Goal: Task Accomplishment & Management: Manage account settings

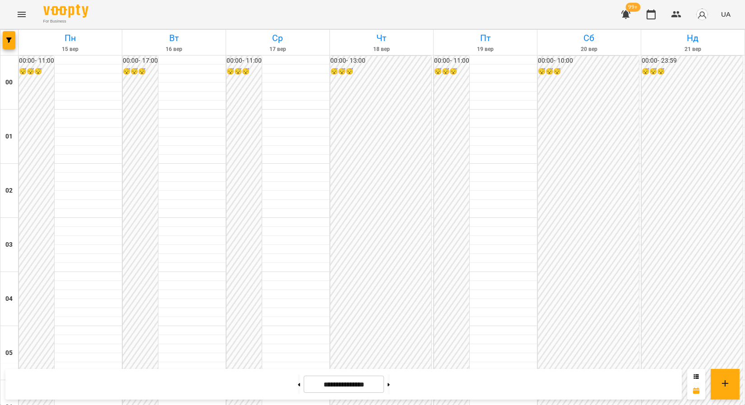
scroll to position [802, 0]
drag, startPoint x: 442, startPoint y: 205, endPoint x: 700, endPoint y: 174, distance: 259.9
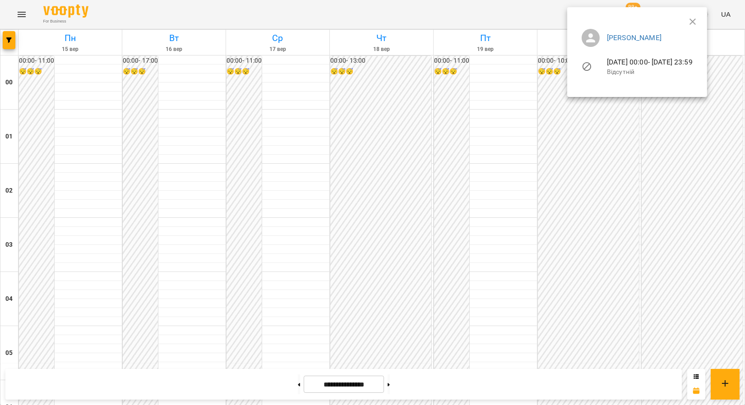
click at [340, 236] on div at bounding box center [372, 202] width 745 height 405
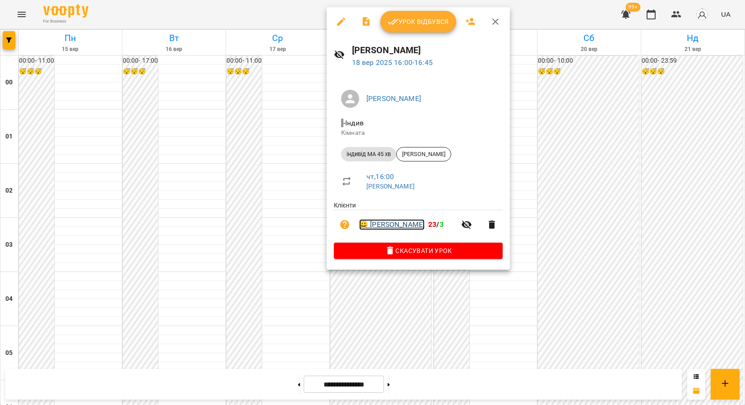
click at [413, 222] on link "😀 Михайло Мірошниченко" at bounding box center [391, 224] width 65 height 11
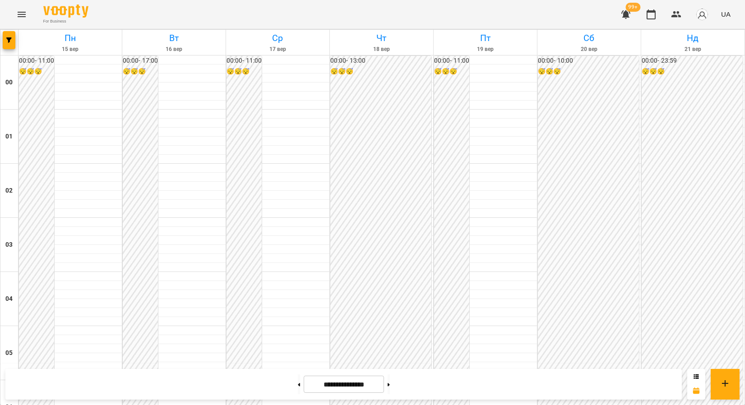
scroll to position [689, 0]
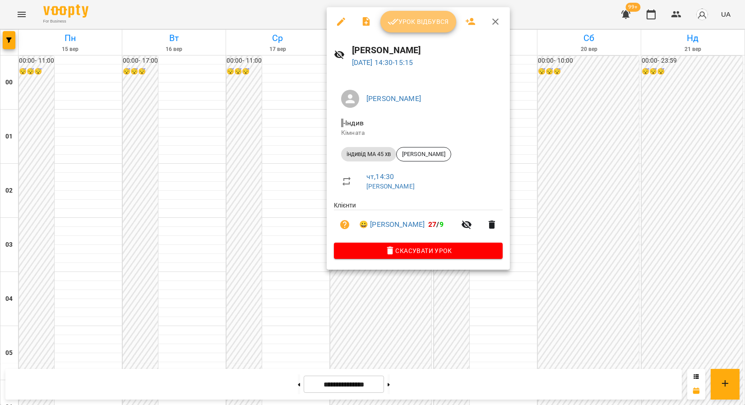
click at [416, 30] on button "Урок відбувся" at bounding box center [418, 22] width 76 height 22
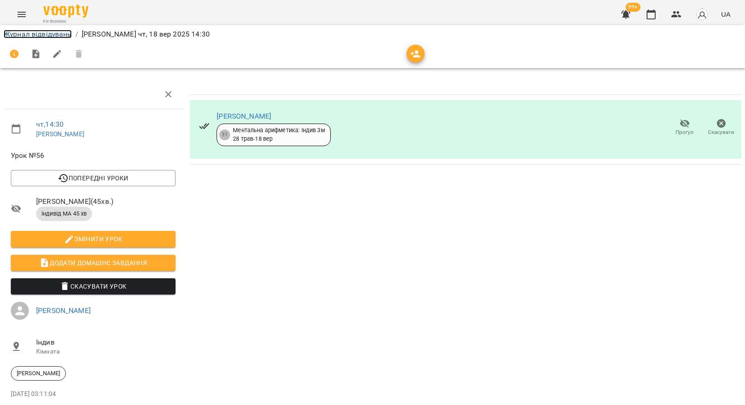
click at [46, 32] on link "Журнал відвідувань" at bounding box center [38, 34] width 68 height 9
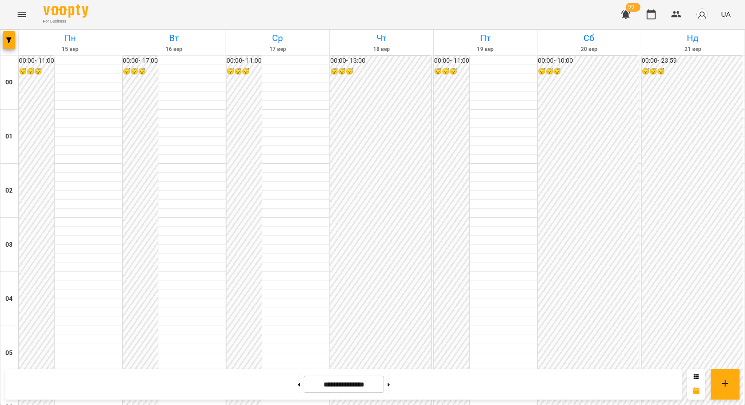
scroll to position [651, 0]
drag, startPoint x: 168, startPoint y: 29, endPoint x: 395, endPoint y: 385, distance: 421.7
click at [162, 32] on link "Вт 16 вер" at bounding box center [173, 42] width 103 height 25
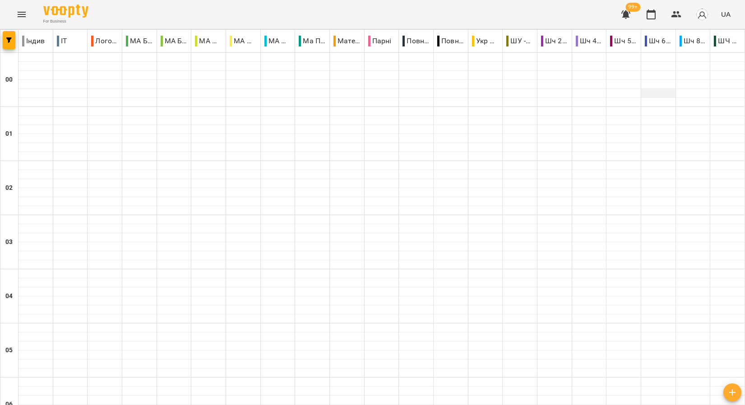
click at [659, 89] on div at bounding box center [658, 93] width 34 height 9
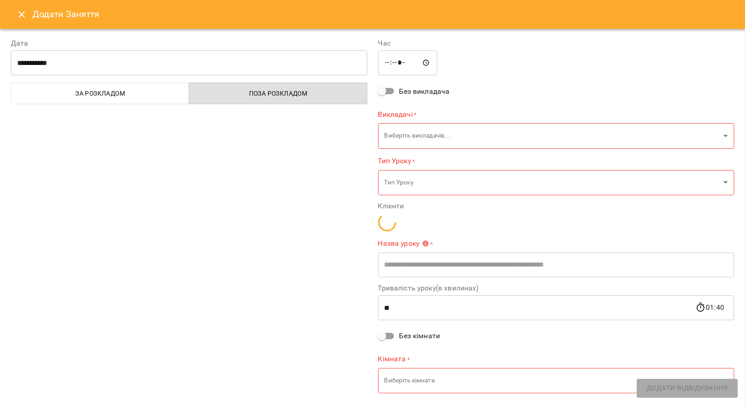
click at [20, 17] on icon "Close" at bounding box center [21, 14] width 11 height 11
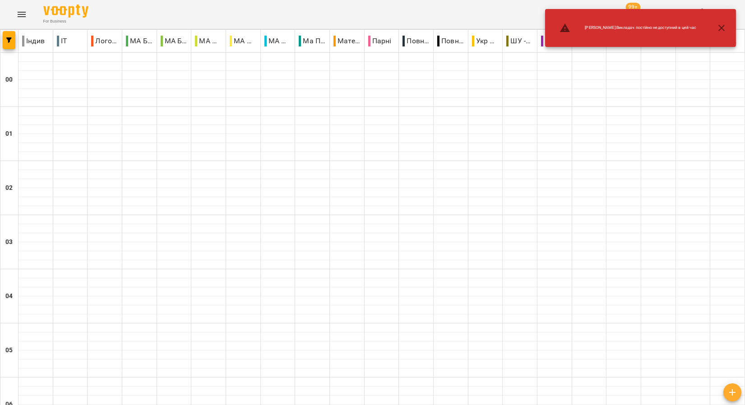
click at [27, 15] on icon "Menu" at bounding box center [21, 14] width 11 height 11
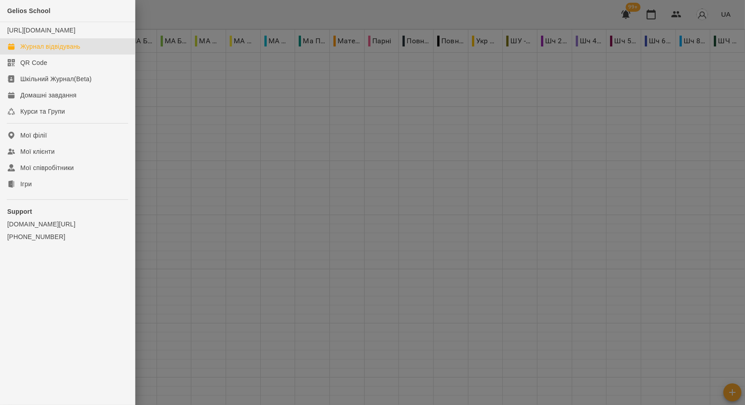
click at [162, 121] on div at bounding box center [372, 202] width 745 height 405
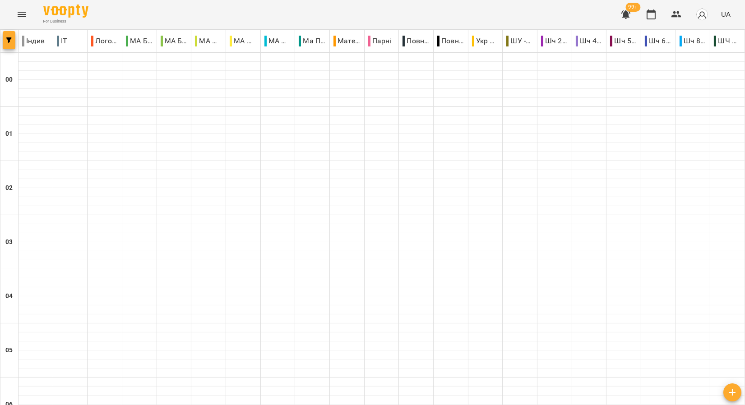
click at [13, 43] on button "button" at bounding box center [9, 40] width 13 height 18
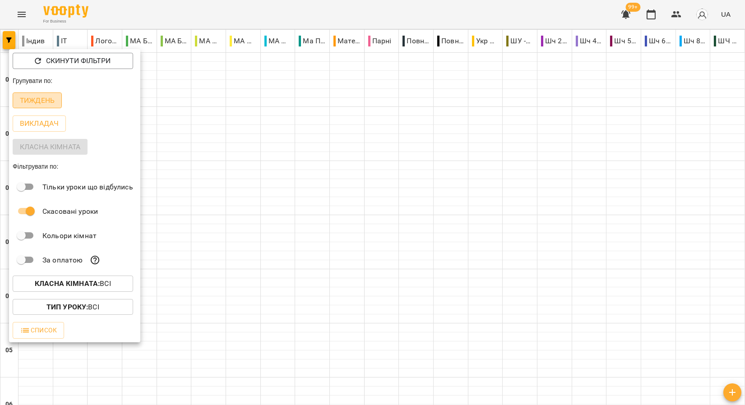
click at [31, 93] on button "Тиждень" at bounding box center [37, 100] width 49 height 16
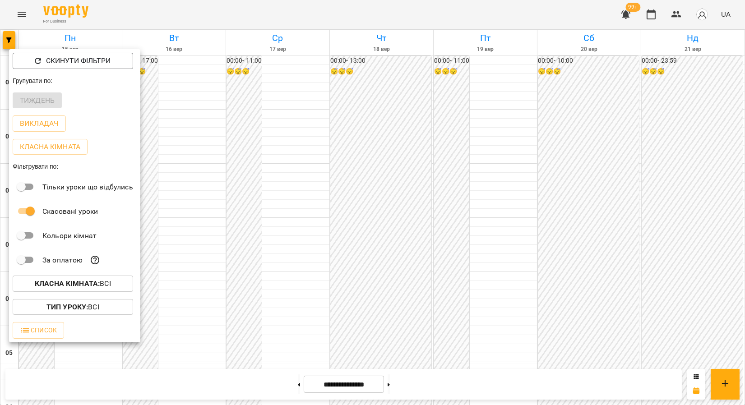
click at [441, 163] on div at bounding box center [372, 202] width 745 height 405
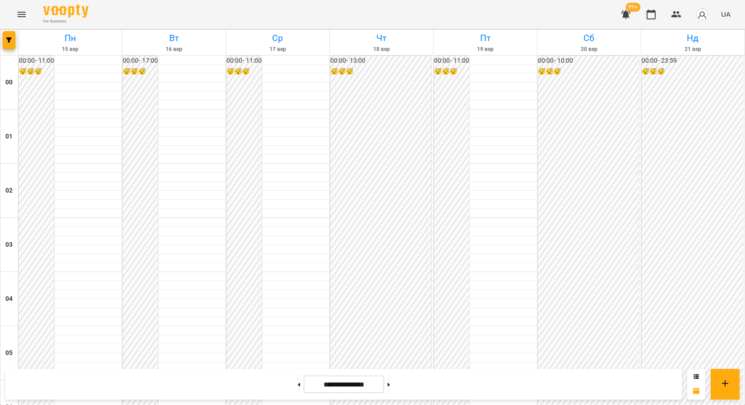
scroll to position [840, 0]
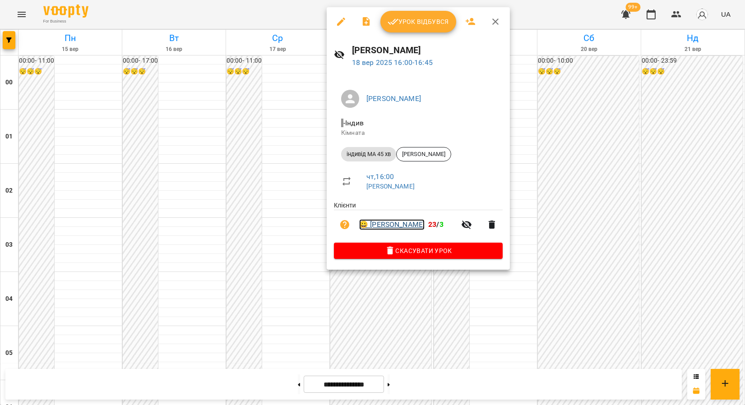
click at [402, 220] on link "😀 Михайло Мірошниченко" at bounding box center [391, 224] width 65 height 11
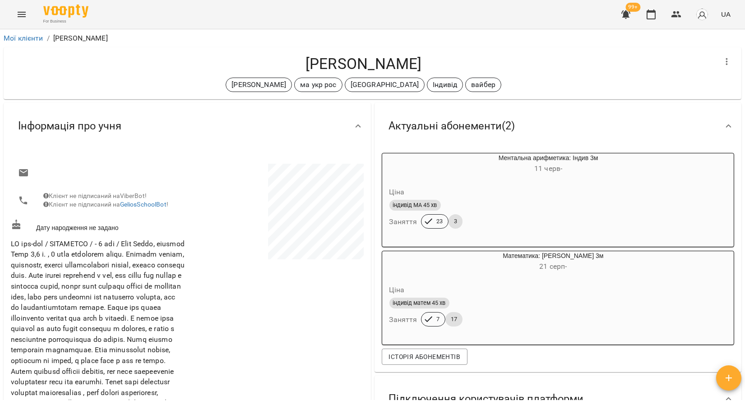
click at [360, 46] on div "Михайло Мірошниченко Черткова Ірина ма укр рос Німеччина Індивід вайбер" at bounding box center [372, 73] width 741 height 55
click at [35, 405] on html "For Business 99+ UA Мої клієнти / Михайло Мірошниченко Михайло Мірошниченко Чер…" at bounding box center [372, 217] width 745 height 434
click at [20, 18] on icon "Menu" at bounding box center [21, 14] width 11 height 11
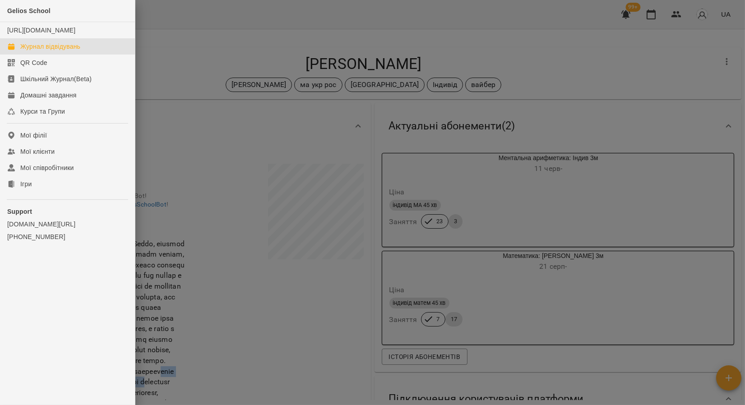
click at [41, 51] on div "Журнал відвідувань" at bounding box center [50, 46] width 60 height 9
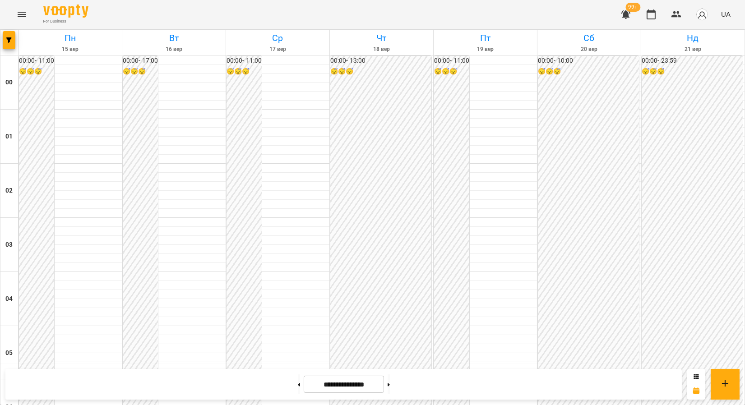
scroll to position [601, 0]
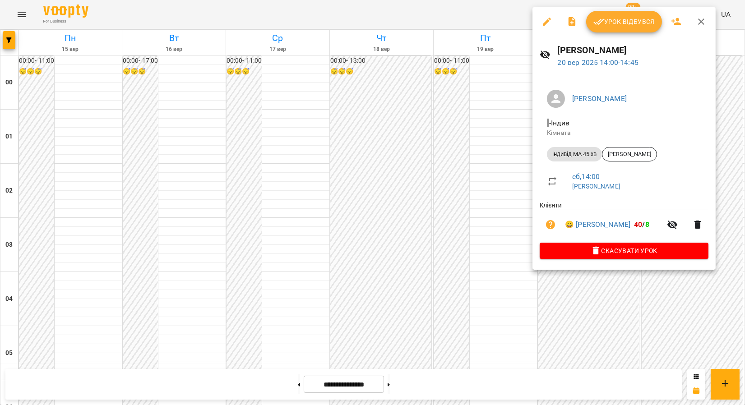
click at [708, 22] on button "button" at bounding box center [701, 22] width 22 height 22
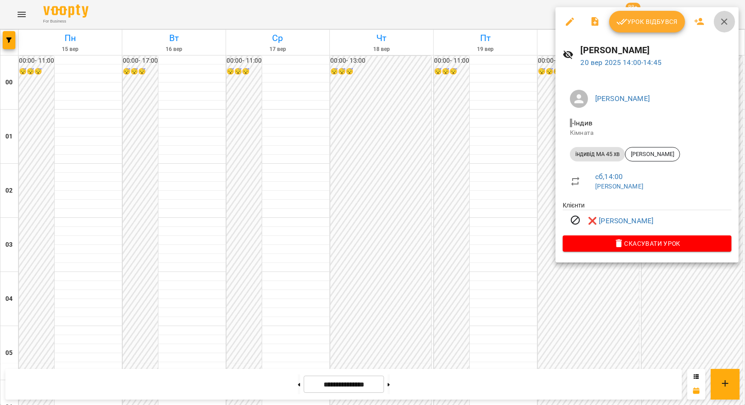
click at [719, 17] on icon "button" at bounding box center [724, 21] width 11 height 11
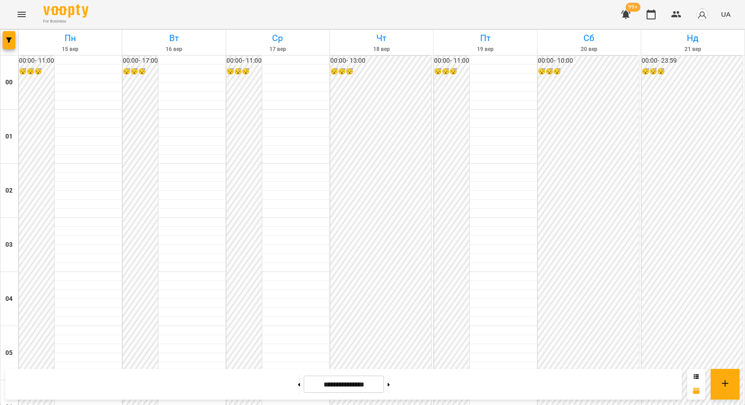
click at [20, 14] on icon "Menu" at bounding box center [22, 14] width 8 height 5
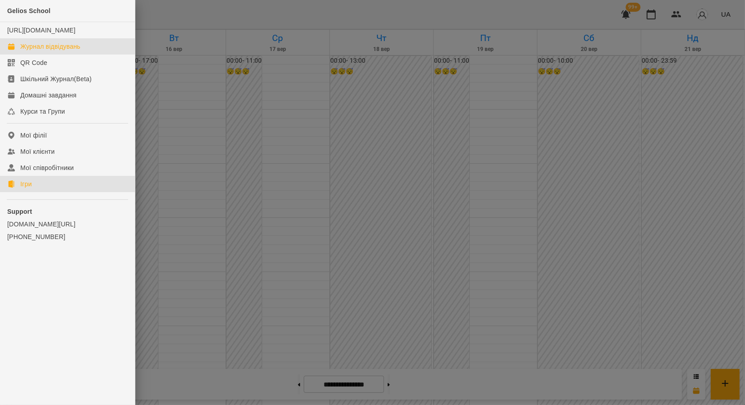
click at [14, 188] on icon at bounding box center [11, 183] width 6 height 7
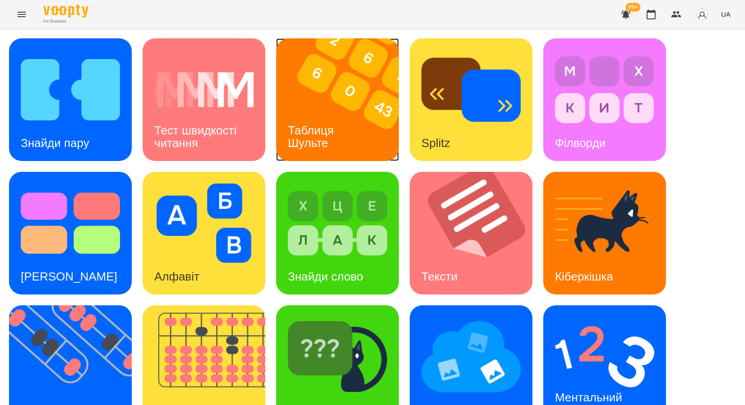
click at [357, 102] on img at bounding box center [343, 99] width 134 height 123
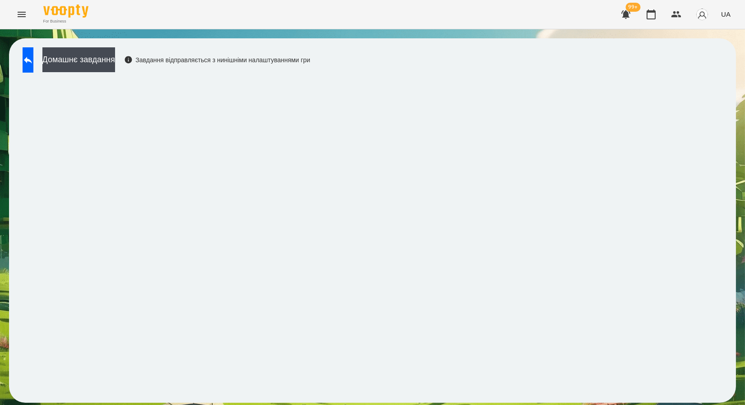
click at [744, 145] on html "For Business 99+ UA Домашнє завдання Завдання відправляється з нинішніми налашт…" at bounding box center [372, 206] width 745 height 412
click at [33, 59] on button at bounding box center [28, 59] width 11 height 25
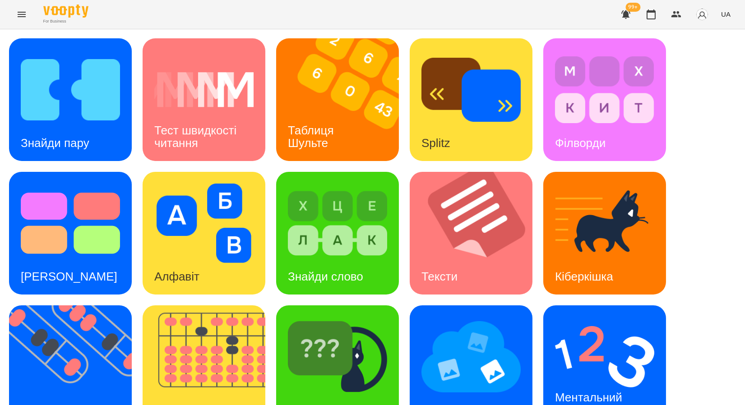
scroll to position [166, 0]
click at [89, 305] on img at bounding box center [76, 366] width 134 height 123
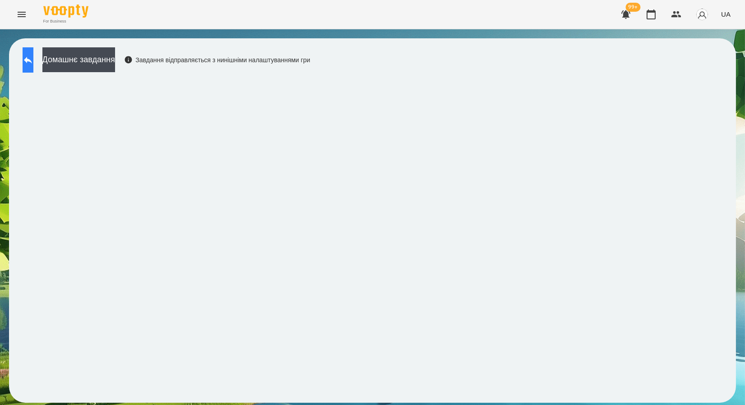
click at [26, 61] on button at bounding box center [28, 59] width 11 height 25
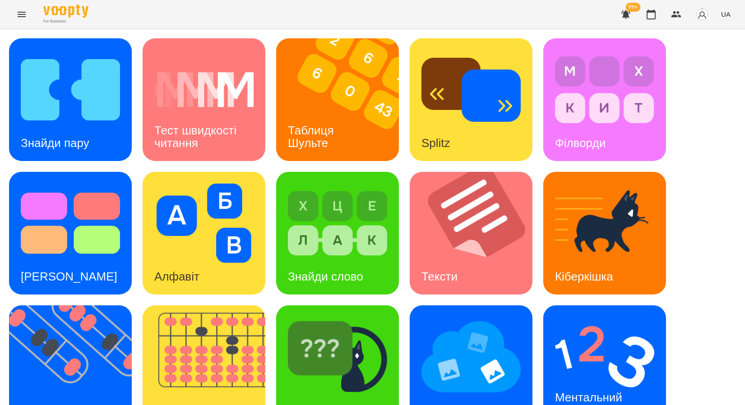
scroll to position [100, 0]
click at [551, 305] on div "Ментальний рахунок" at bounding box center [604, 366] width 123 height 123
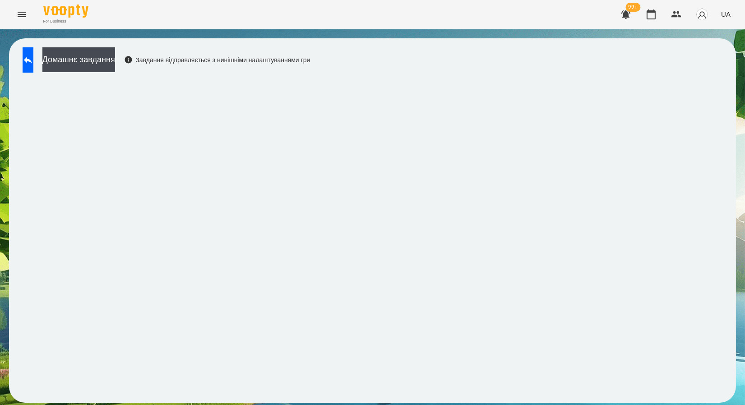
click at [23, 19] on icon "Menu" at bounding box center [21, 14] width 11 height 11
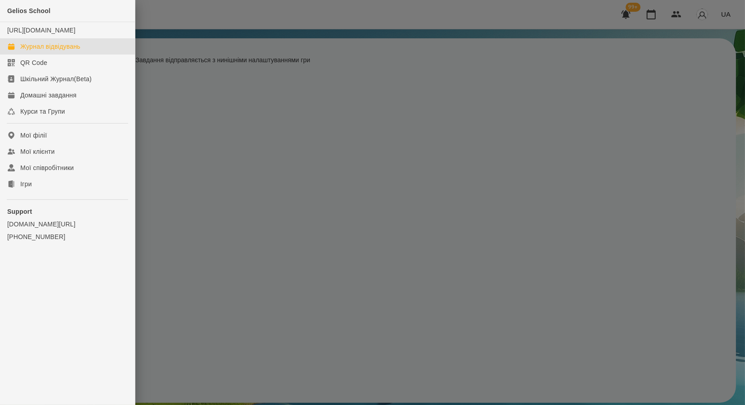
click at [40, 51] on div "Журнал відвідувань" at bounding box center [50, 46] width 60 height 9
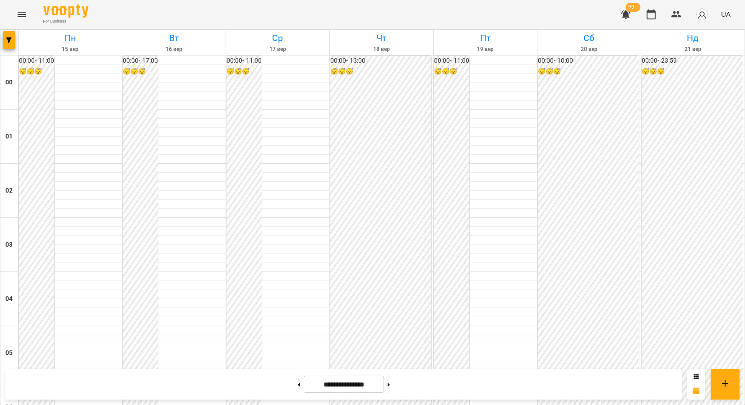
scroll to position [752, 0]
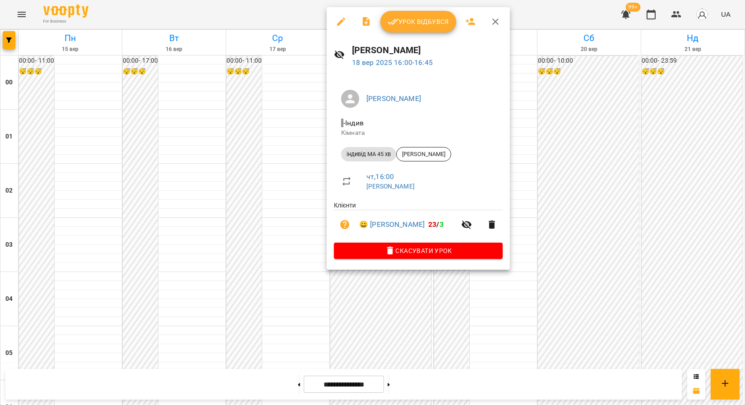
click at [421, 22] on span "Урок відбувся" at bounding box center [418, 21] width 61 height 11
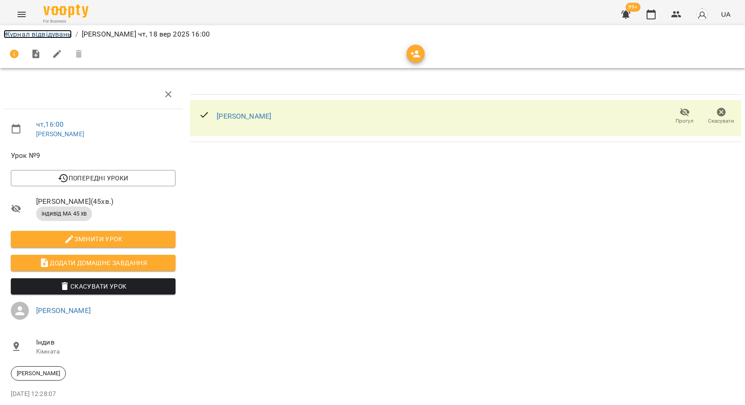
click at [49, 33] on link "Журнал відвідувань" at bounding box center [38, 34] width 68 height 9
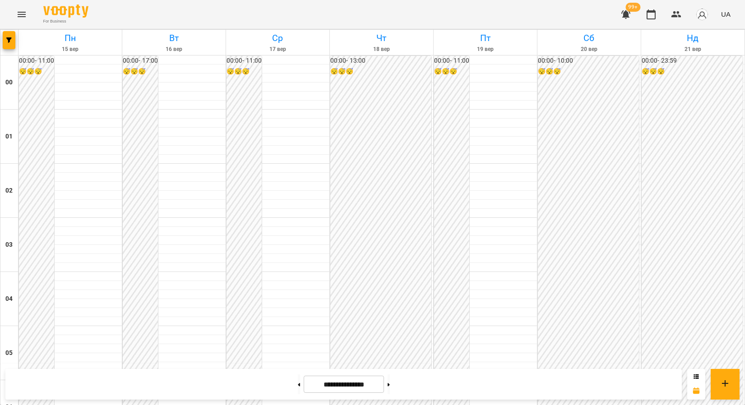
scroll to position [902, 0]
click at [27, 18] on button "Menu" at bounding box center [22, 15] width 22 height 22
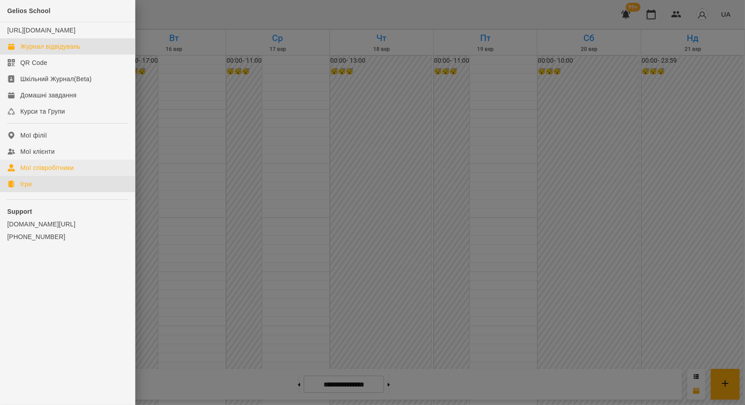
drag, startPoint x: 37, startPoint y: 191, endPoint x: 49, endPoint y: 184, distance: 13.4
click at [37, 192] on link "Ігри" at bounding box center [67, 184] width 135 height 16
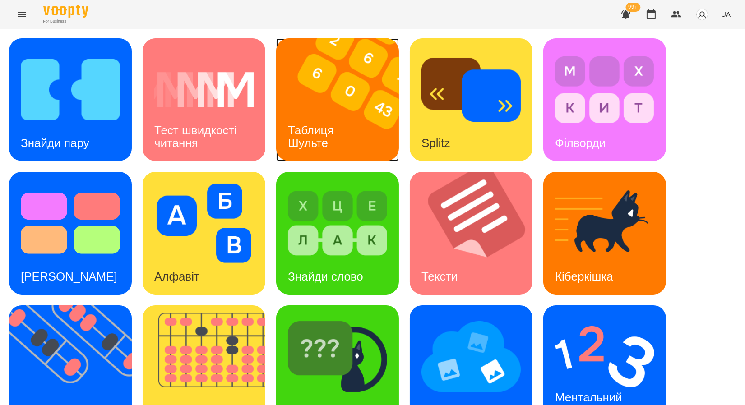
click at [301, 103] on img at bounding box center [343, 99] width 134 height 123
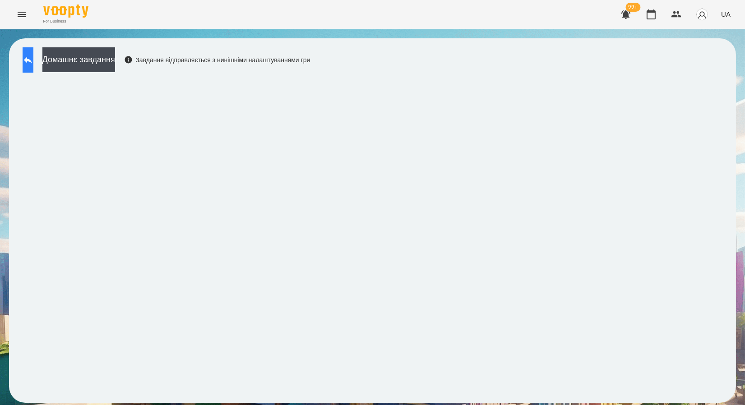
click at [33, 63] on icon at bounding box center [28, 60] width 11 height 11
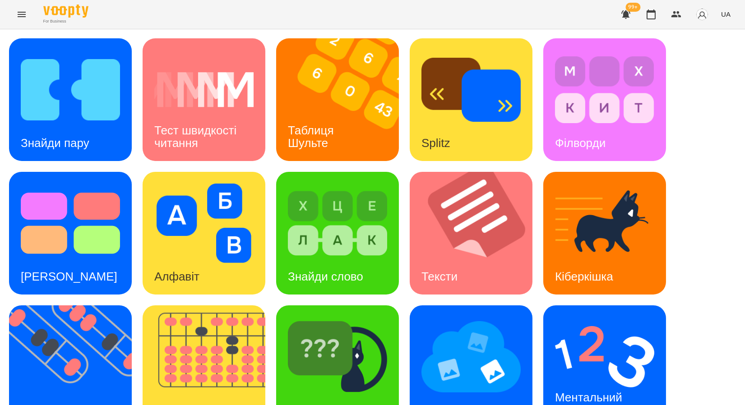
scroll to position [166, 0]
click at [104, 305] on img at bounding box center [76, 366] width 134 height 123
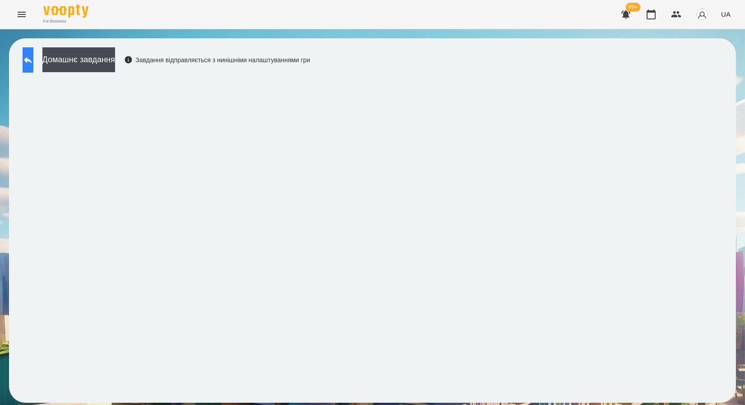
click at [33, 56] on button at bounding box center [28, 59] width 11 height 25
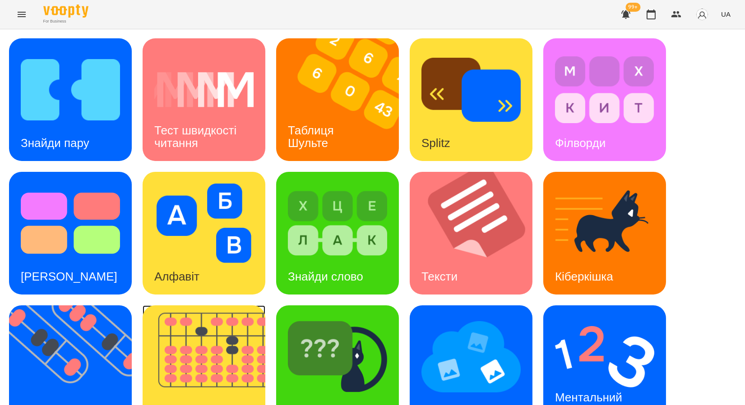
click at [213, 343] on img at bounding box center [210, 366] width 134 height 123
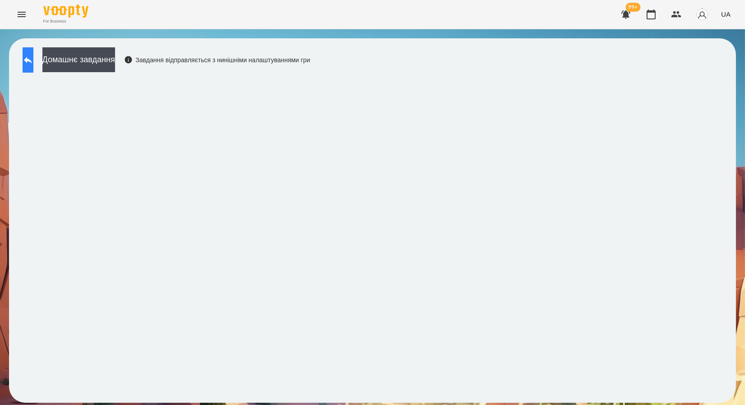
click at [33, 63] on icon at bounding box center [28, 60] width 11 height 11
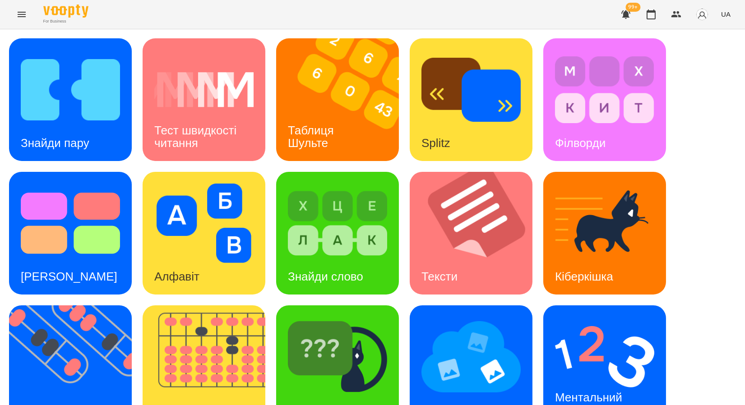
scroll to position [166, 0]
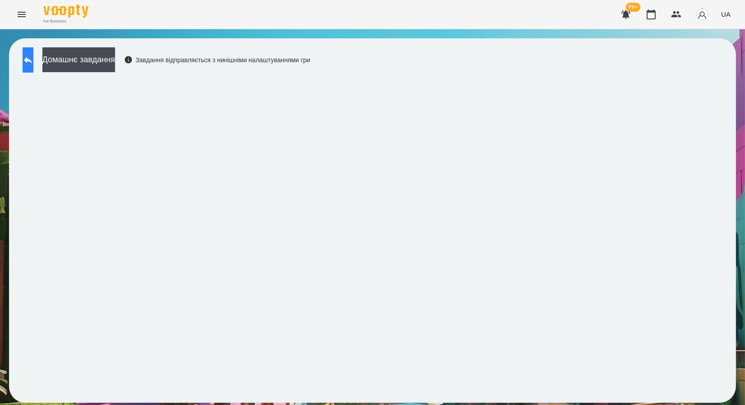
click at [31, 55] on button at bounding box center [28, 59] width 11 height 25
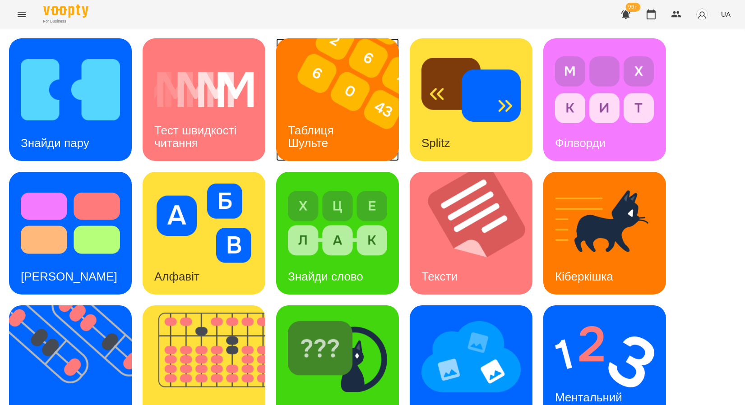
click at [344, 76] on img at bounding box center [343, 99] width 134 height 123
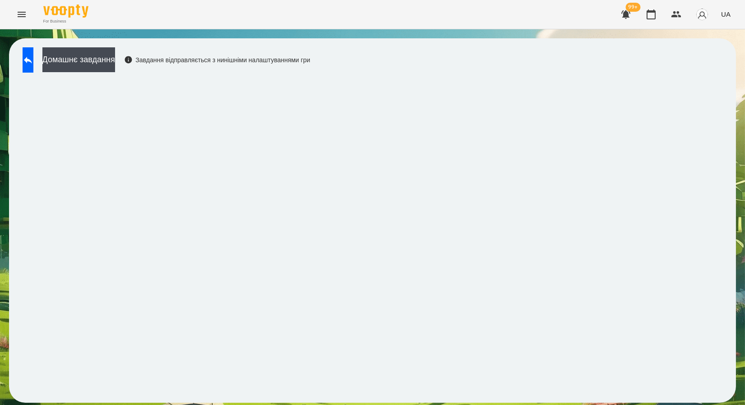
click at [290, 28] on div "For Business 99+ UA" at bounding box center [372, 14] width 745 height 29
click at [33, 59] on button at bounding box center [28, 59] width 11 height 25
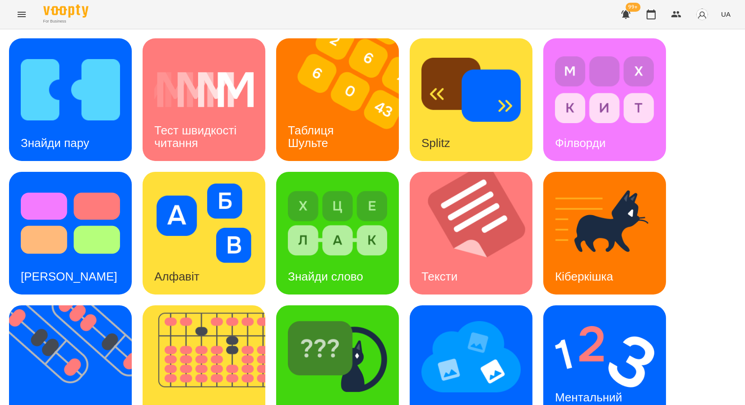
scroll to position [166, 0]
click at [92, 392] on div "Флешкарти" at bounding box center [51, 410] width 85 height 36
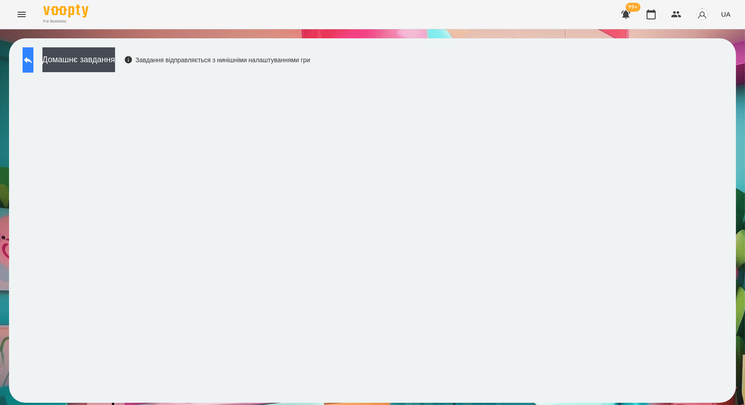
click at [26, 62] on button at bounding box center [28, 59] width 11 height 25
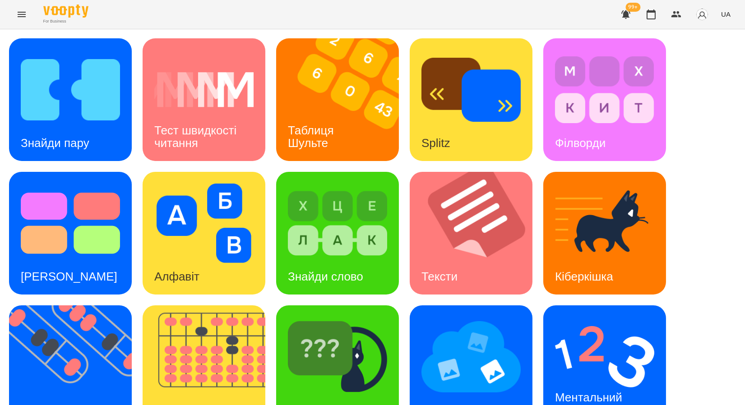
scroll to position [166, 0]
click at [218, 305] on img at bounding box center [210, 366] width 134 height 123
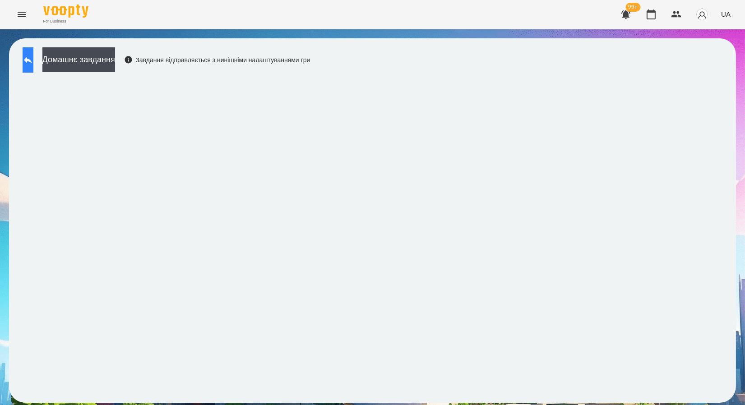
click at [28, 65] on button at bounding box center [28, 59] width 11 height 25
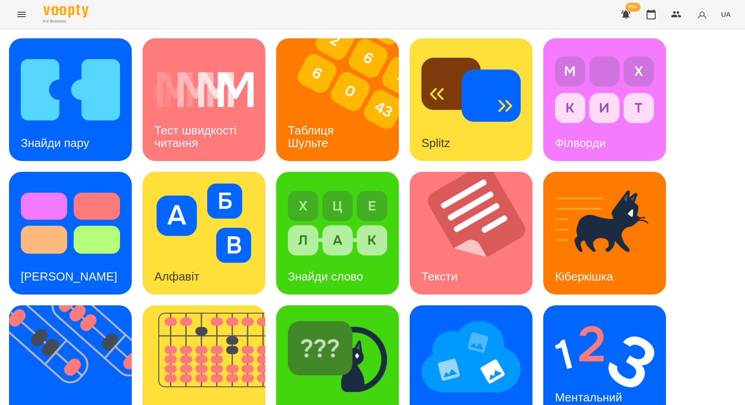
scroll to position [166, 0]
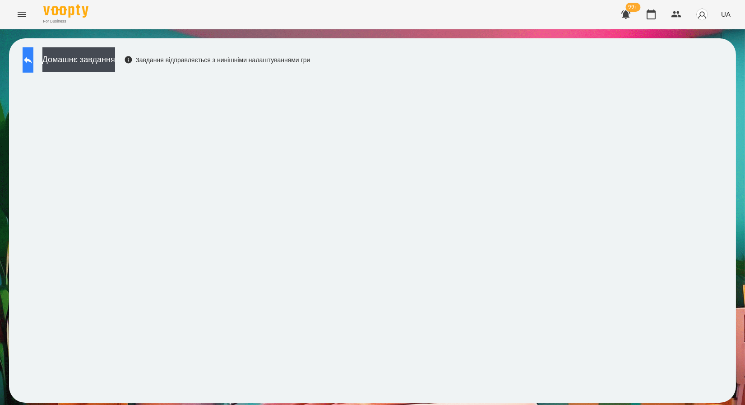
click at [33, 54] on button at bounding box center [28, 59] width 11 height 25
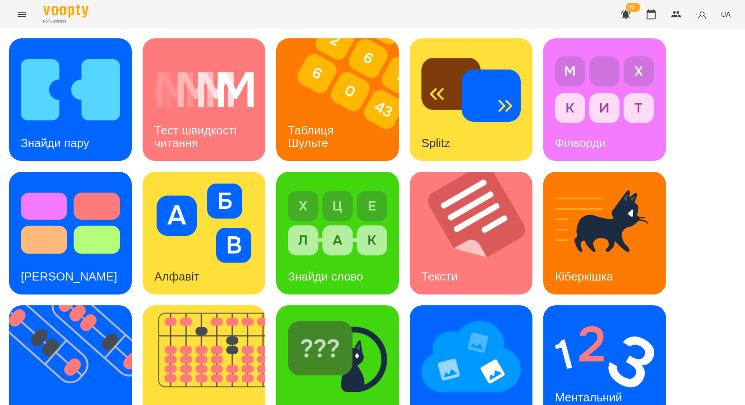
scroll to position [166, 0]
click at [504, 392] on div "Мнемотехніка" at bounding box center [459, 410] width 99 height 36
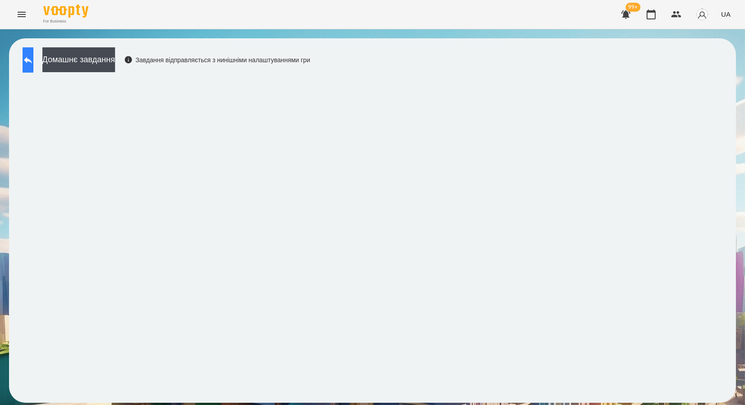
click at [33, 55] on icon at bounding box center [28, 60] width 11 height 11
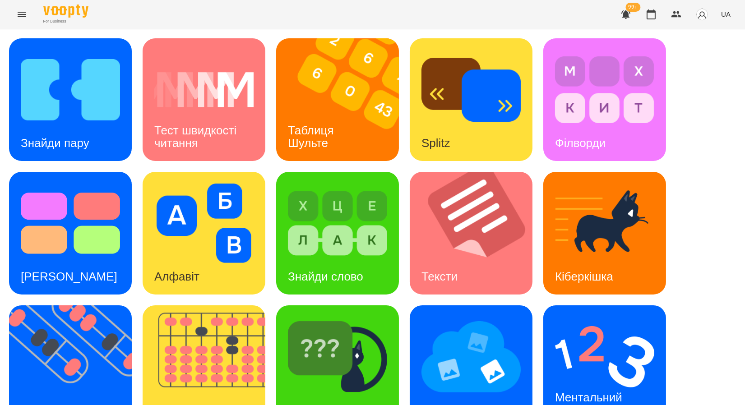
scroll to position [166, 0]
click at [341, 392] on div "Знайди Кіберкішку" at bounding box center [336, 410] width 120 height 36
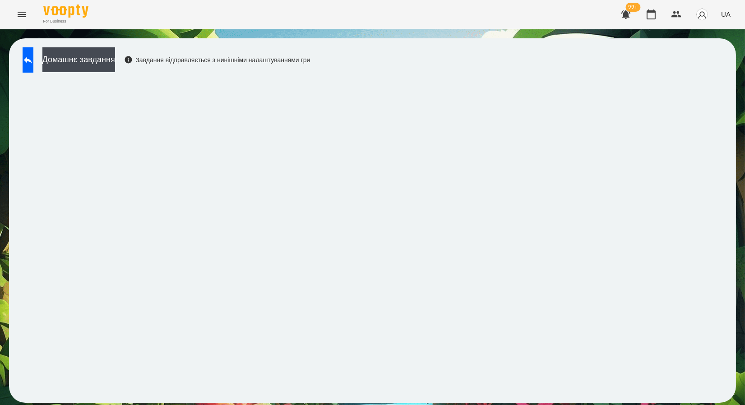
click at [22, 66] on div "Домашнє завдання Завдання відправляється з нинішніми налаштуваннями гри" at bounding box center [164, 62] width 292 height 30
click at [26, 62] on button at bounding box center [28, 59] width 11 height 25
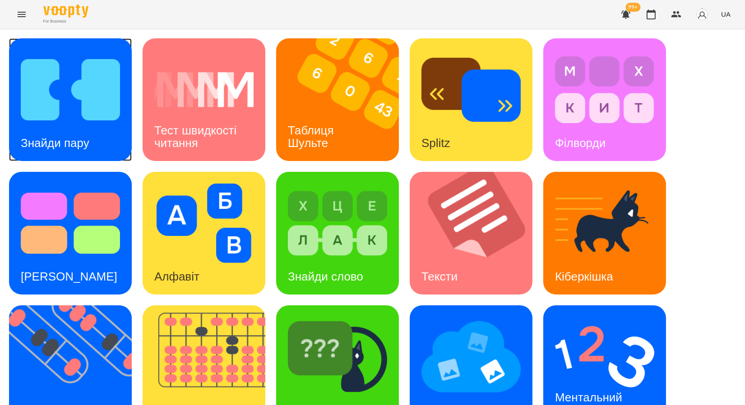
click at [29, 60] on img at bounding box center [70, 89] width 99 height 79
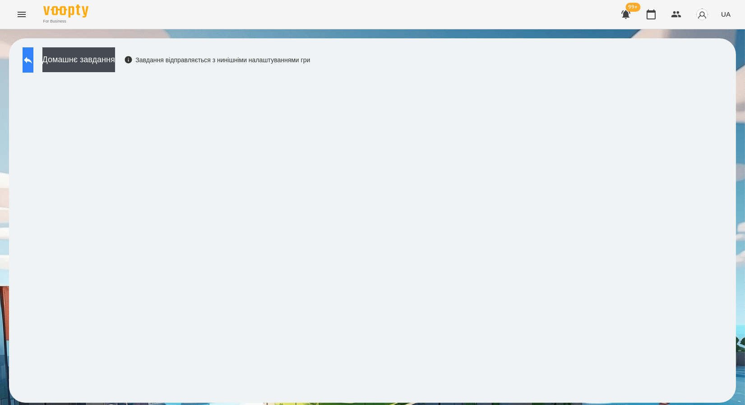
click at [33, 59] on button at bounding box center [28, 59] width 11 height 25
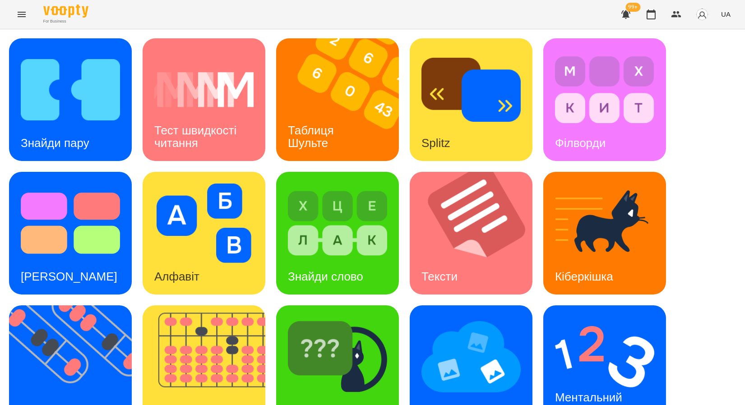
scroll to position [166, 0]
click at [599, 317] on img at bounding box center [604, 356] width 99 height 79
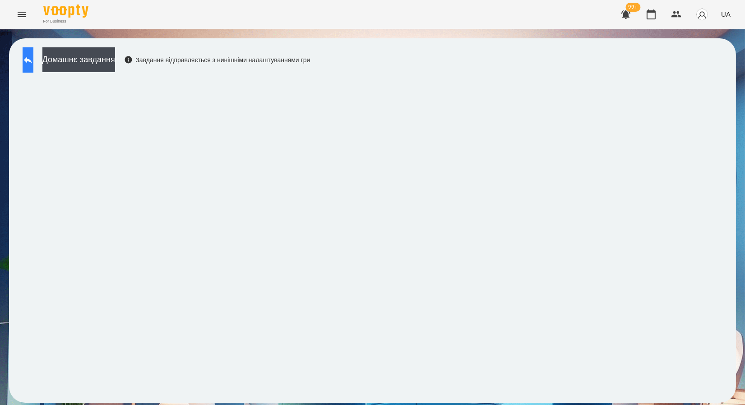
click at [33, 62] on icon at bounding box center [28, 60] width 11 height 11
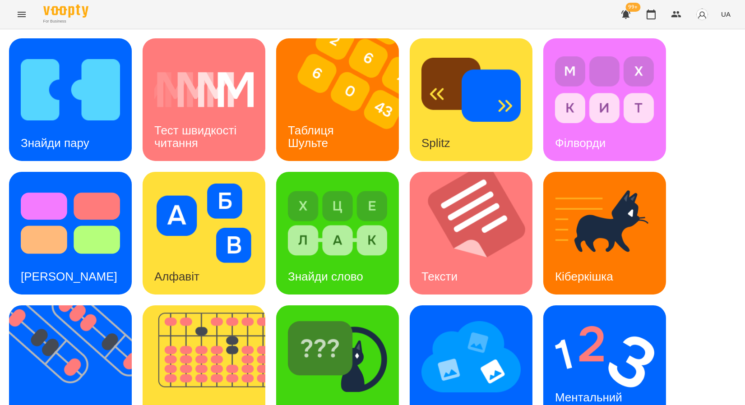
scroll to position [166, 0]
click at [215, 305] on img at bounding box center [210, 366] width 134 height 123
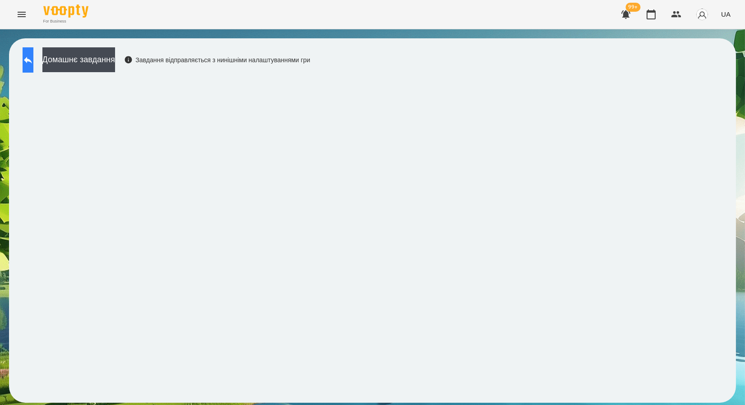
click at [31, 64] on icon at bounding box center [28, 60] width 11 height 11
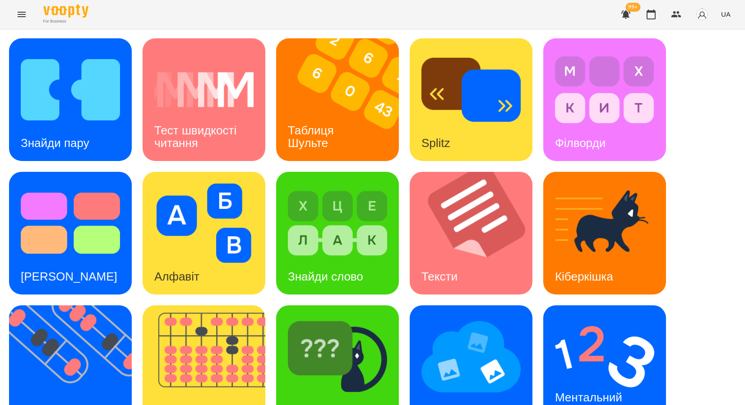
scroll to position [166, 0]
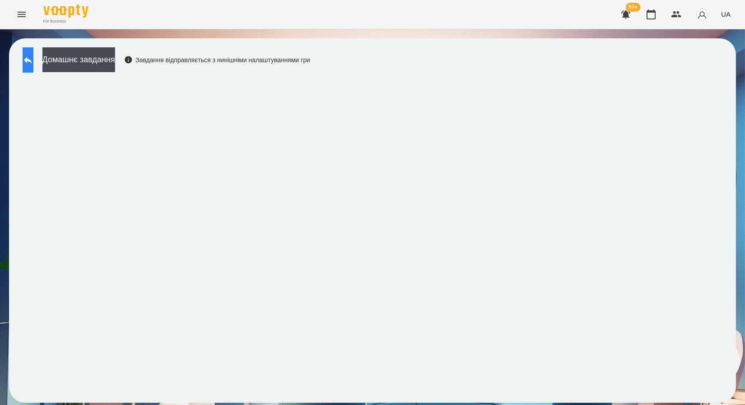
click at [33, 56] on button at bounding box center [28, 59] width 11 height 25
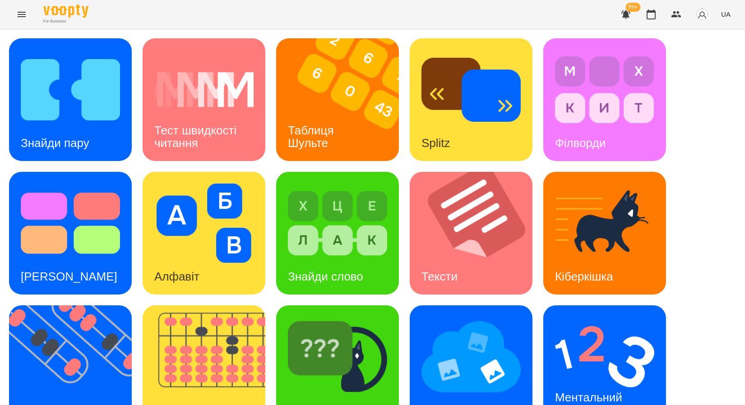
scroll to position [166, 0]
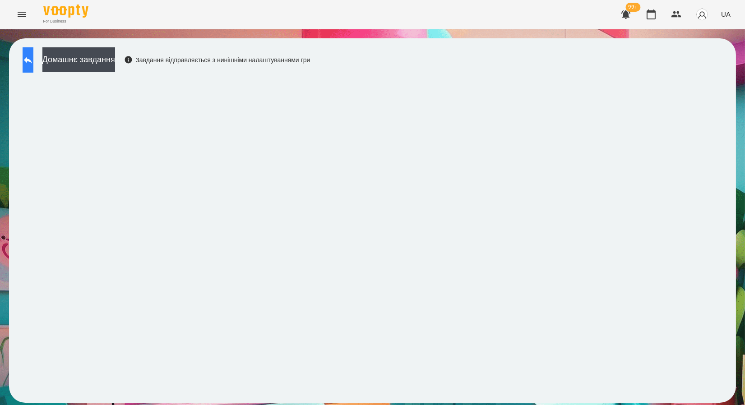
click at [27, 58] on button at bounding box center [28, 59] width 11 height 25
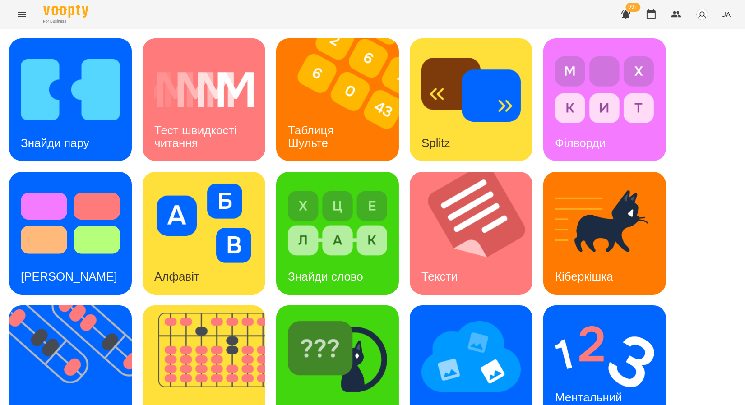
scroll to position [166, 0]
click at [339, 392] on div "Знайди Кіберкішку" at bounding box center [336, 410] width 120 height 36
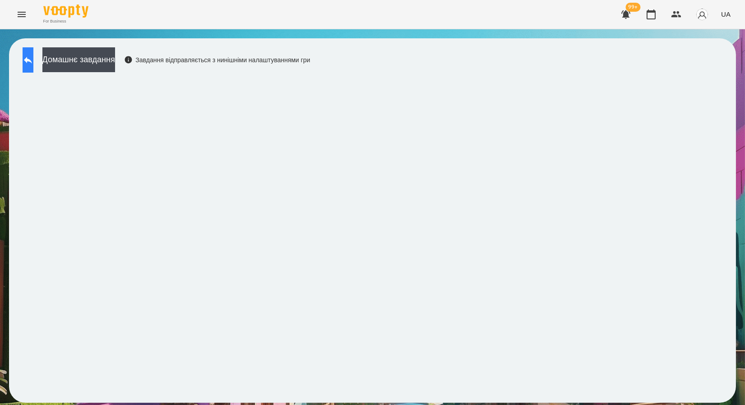
click at [33, 69] on button at bounding box center [28, 59] width 11 height 25
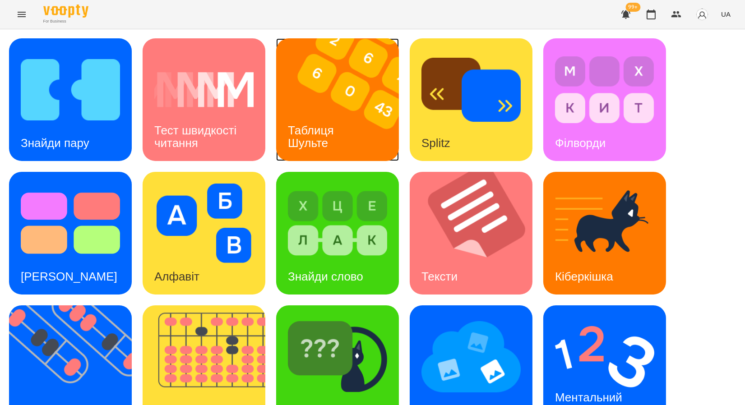
click at [302, 91] on img at bounding box center [343, 99] width 134 height 123
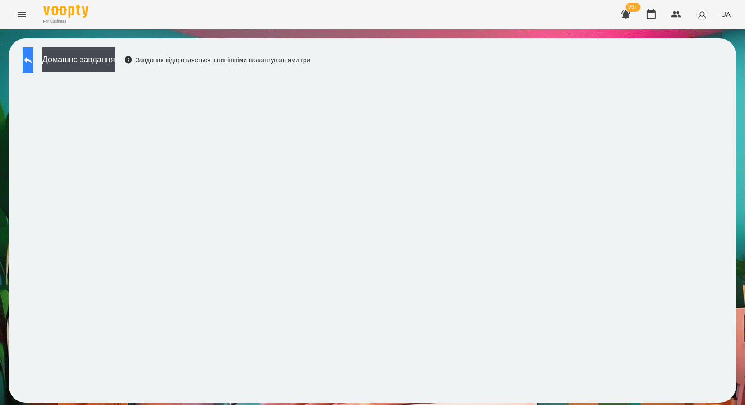
click at [32, 62] on icon at bounding box center [28, 60] width 11 height 11
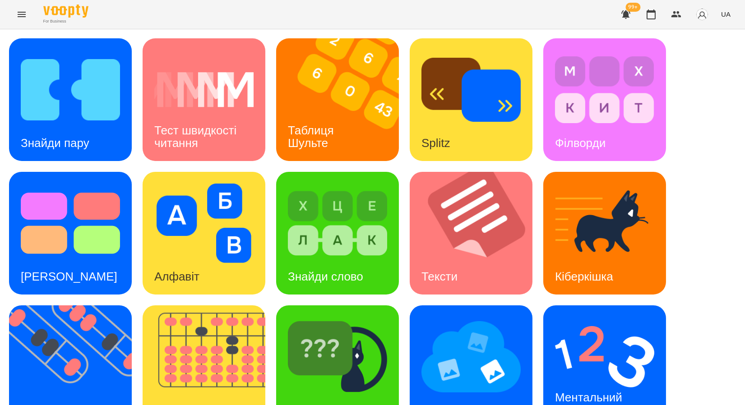
scroll to position [166, 0]
click at [116, 305] on img at bounding box center [76, 366] width 134 height 123
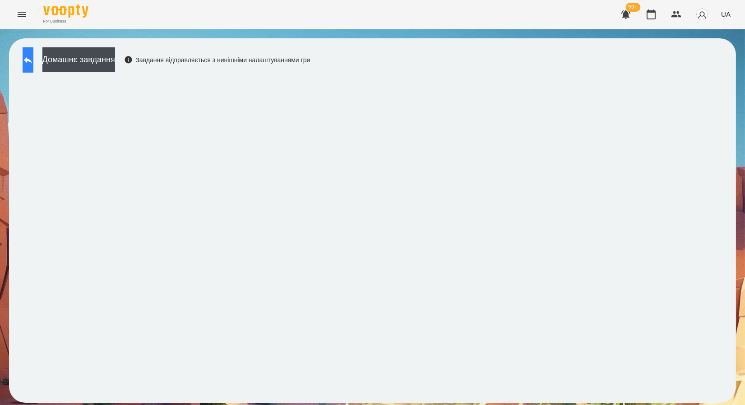
click at [33, 63] on button at bounding box center [28, 59] width 11 height 25
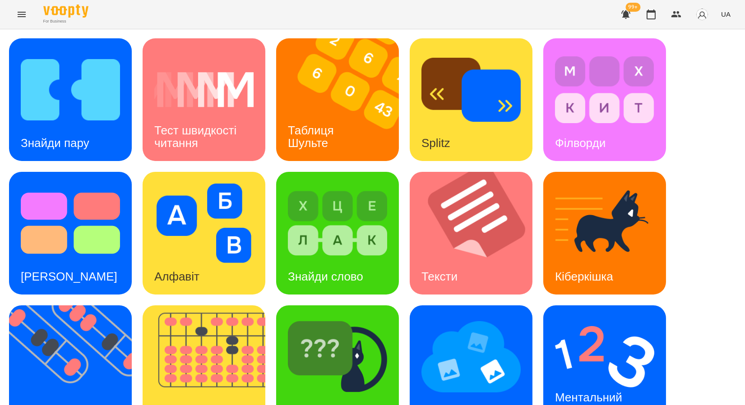
scroll to position [166, 0]
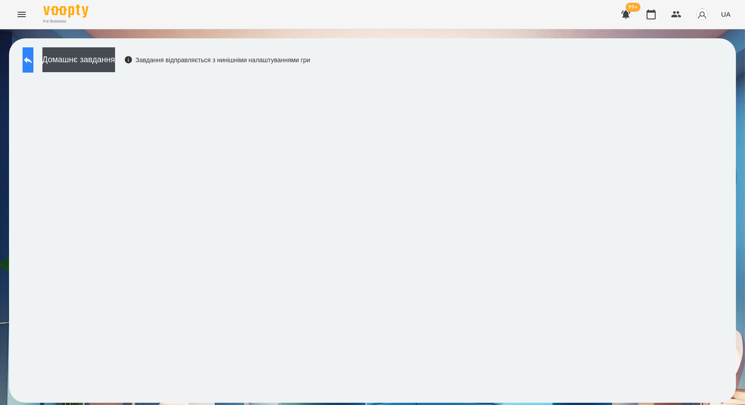
click at [33, 62] on button at bounding box center [28, 59] width 11 height 25
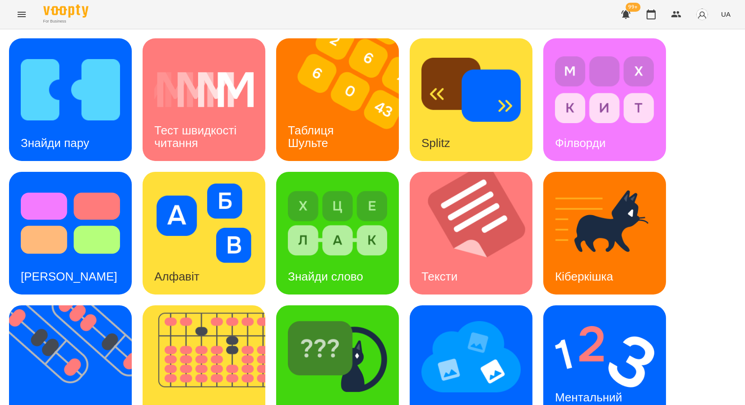
scroll to position [166, 0]
click at [508, 317] on img at bounding box center [470, 356] width 99 height 79
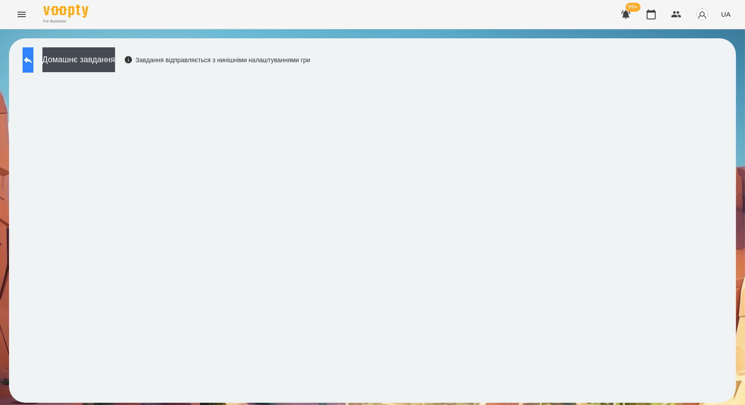
click at [32, 60] on icon at bounding box center [28, 60] width 8 height 7
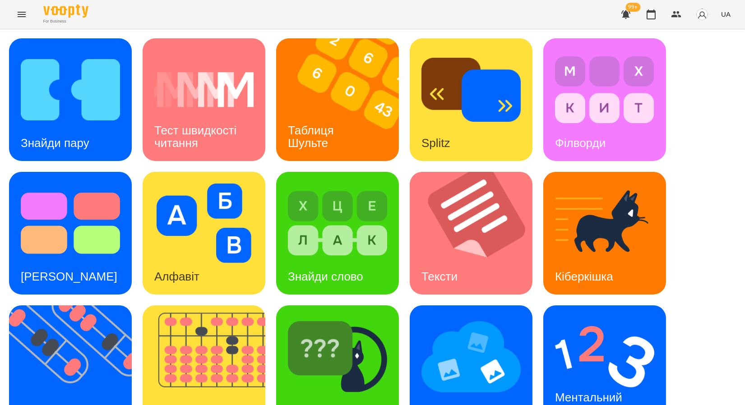
scroll to position [166, 0]
click at [572, 380] on div "Ментальний рахунок" at bounding box center [590, 404] width 94 height 48
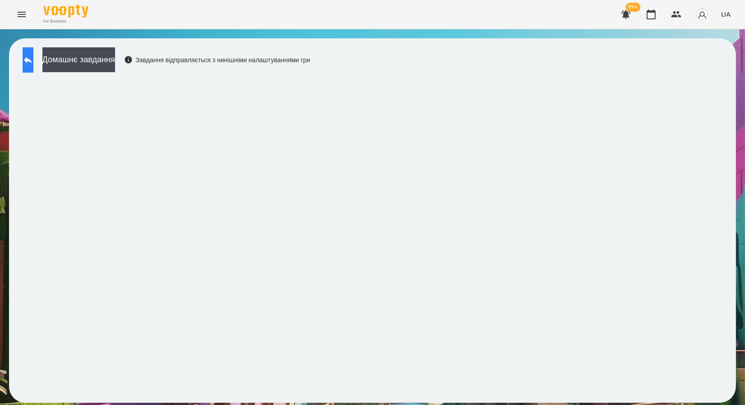
click at [32, 58] on icon at bounding box center [28, 60] width 8 height 7
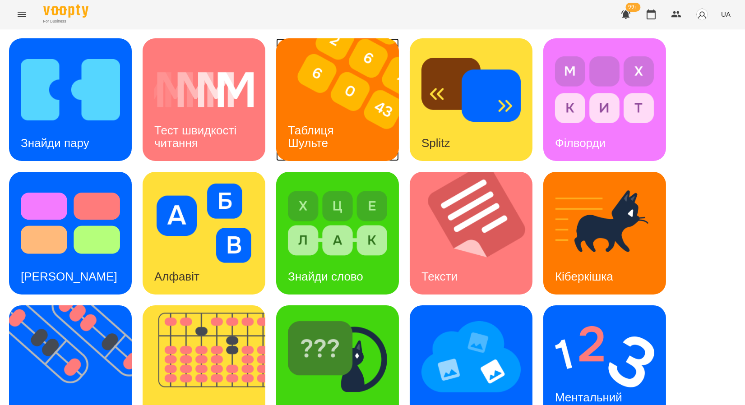
click at [343, 102] on img at bounding box center [343, 99] width 134 height 123
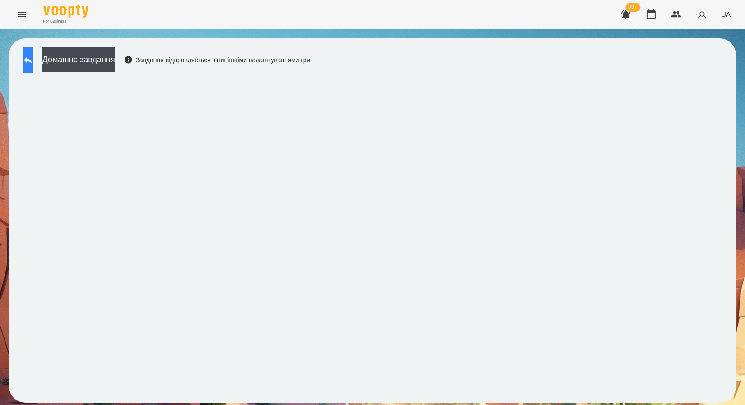
click at [33, 65] on icon at bounding box center [28, 60] width 11 height 11
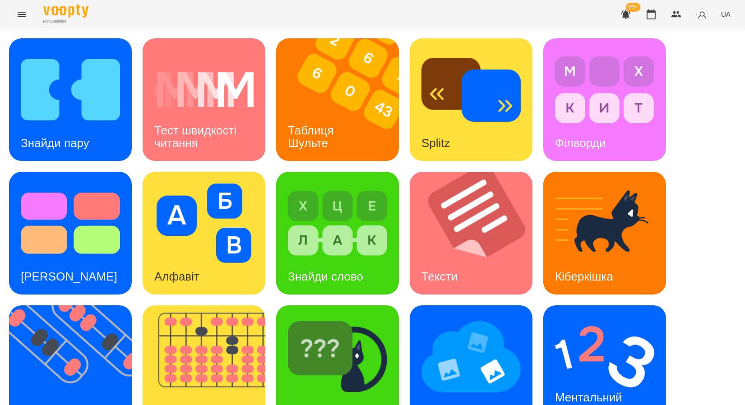
scroll to position [166, 0]
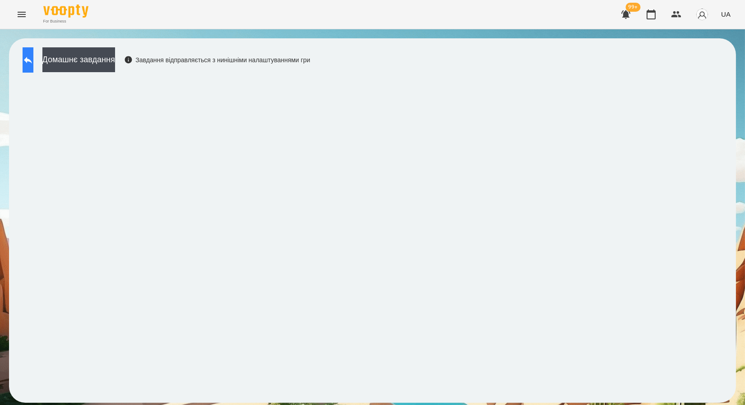
click at [33, 55] on icon at bounding box center [28, 60] width 11 height 11
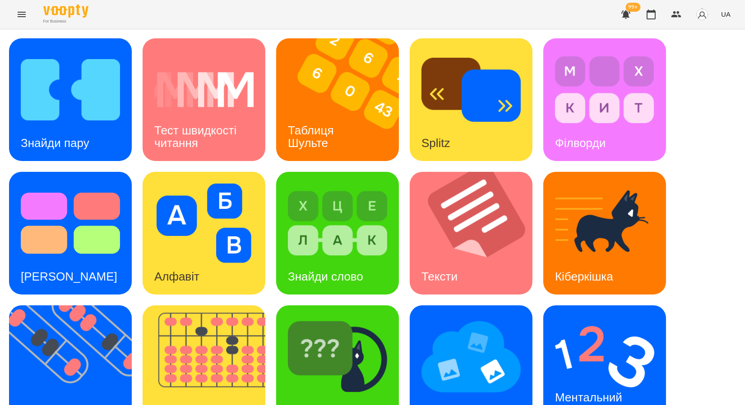
scroll to position [166, 0]
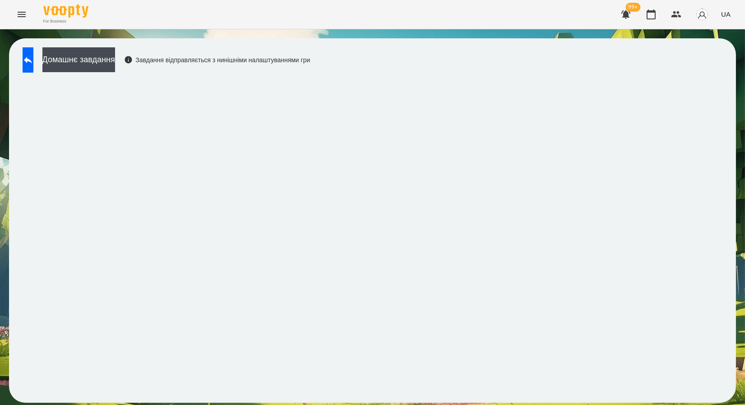
click at [0, 332] on html "For Business 99+ UA Домашнє завдання Завдання відправляється з нинішніми налашт…" at bounding box center [372, 206] width 745 height 412
click at [32, 61] on icon at bounding box center [28, 60] width 8 height 7
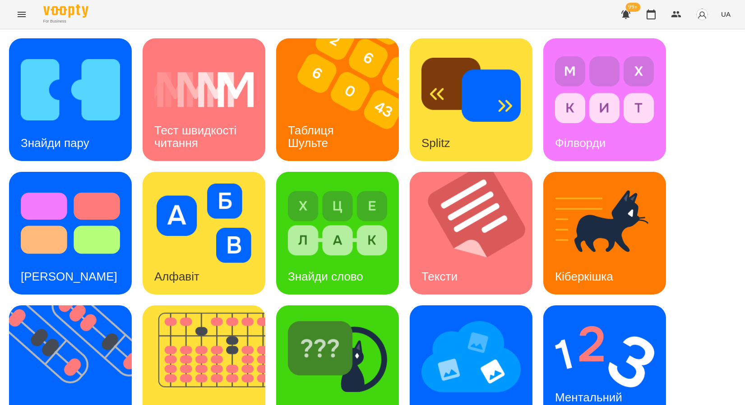
scroll to position [166, 0]
click at [558, 317] on img at bounding box center [604, 356] width 99 height 79
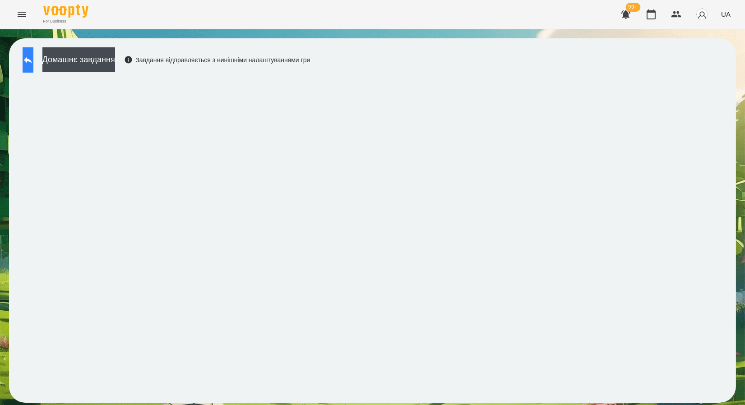
click at [33, 61] on icon at bounding box center [28, 60] width 11 height 11
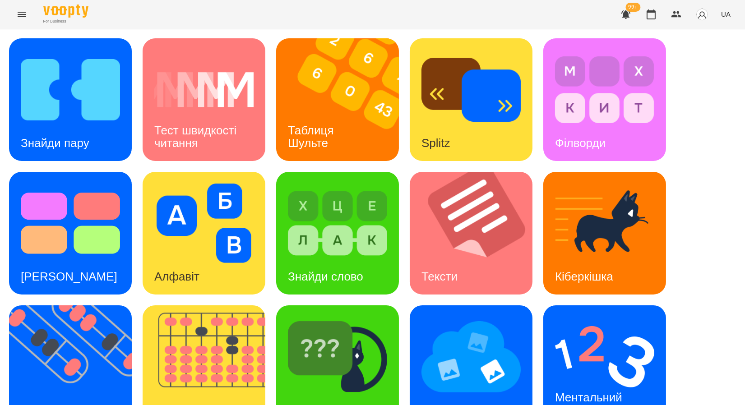
scroll to position [166, 0]
click at [567, 317] on img at bounding box center [604, 356] width 99 height 79
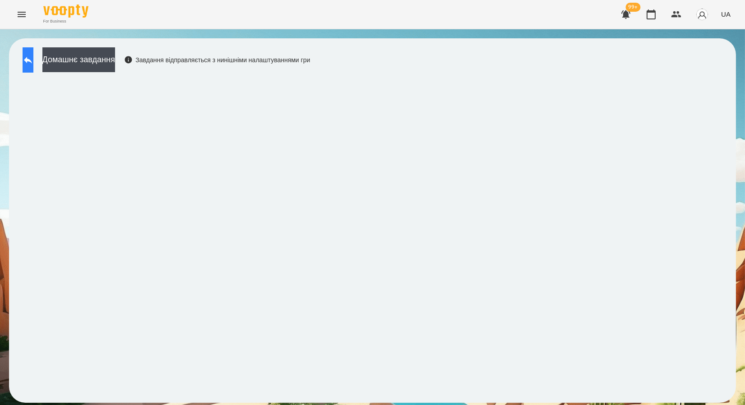
click at [33, 66] on button at bounding box center [28, 59] width 11 height 25
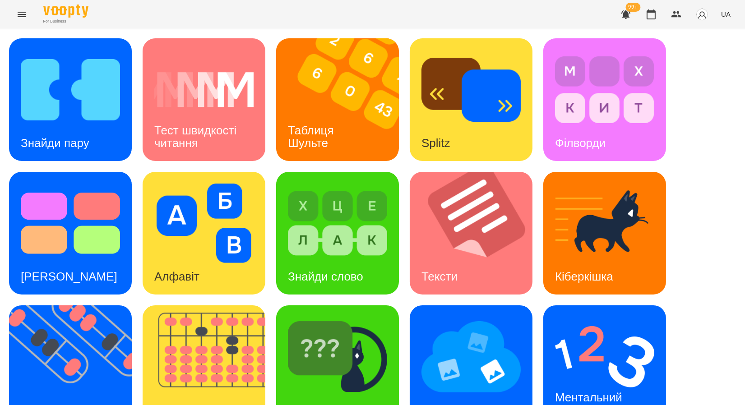
scroll to position [166, 0]
click at [182, 305] on img at bounding box center [210, 366] width 134 height 123
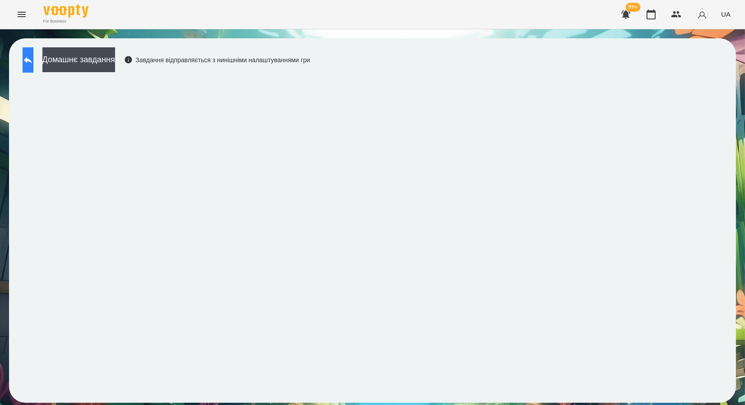
click at [28, 65] on button at bounding box center [28, 59] width 11 height 25
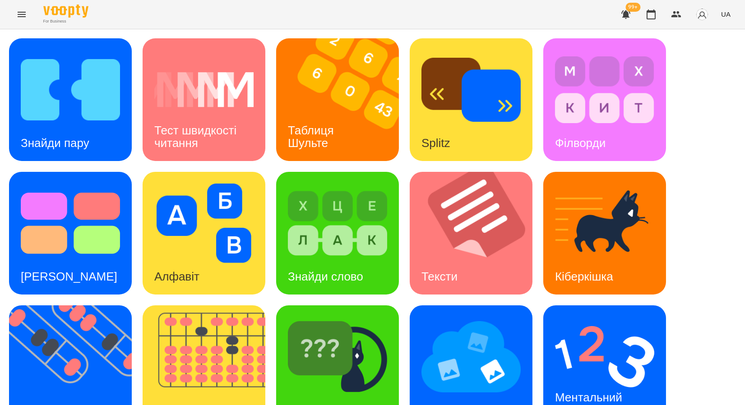
scroll to position [166, 0]
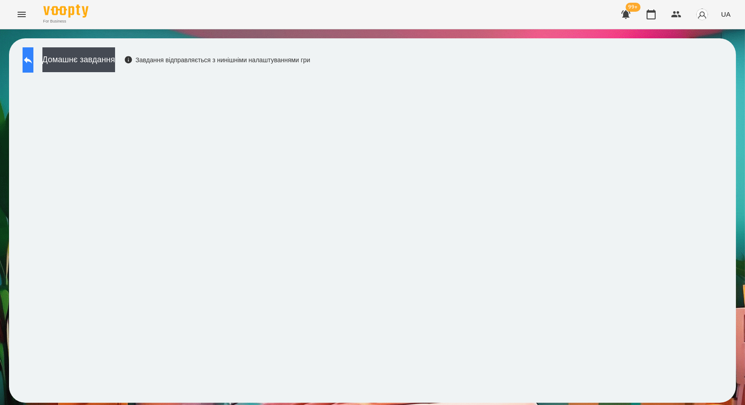
click at [33, 51] on button at bounding box center [28, 59] width 11 height 25
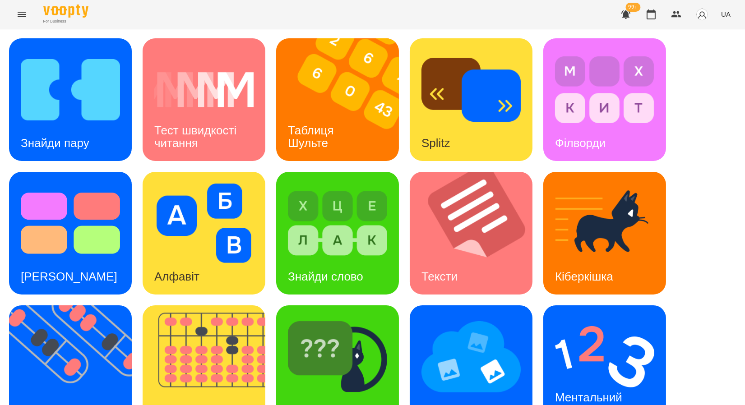
scroll to position [166, 0]
click at [206, 305] on img at bounding box center [210, 366] width 134 height 123
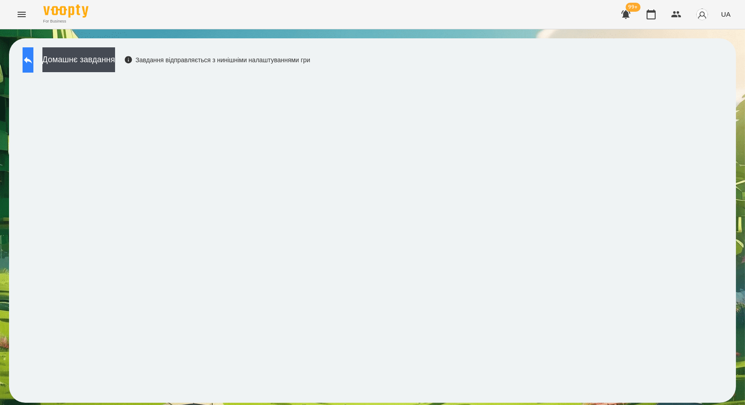
click at [33, 64] on icon at bounding box center [28, 60] width 11 height 11
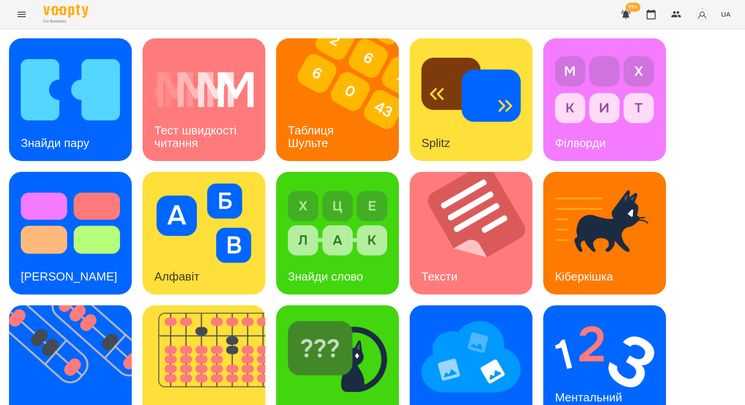
scroll to position [166, 0]
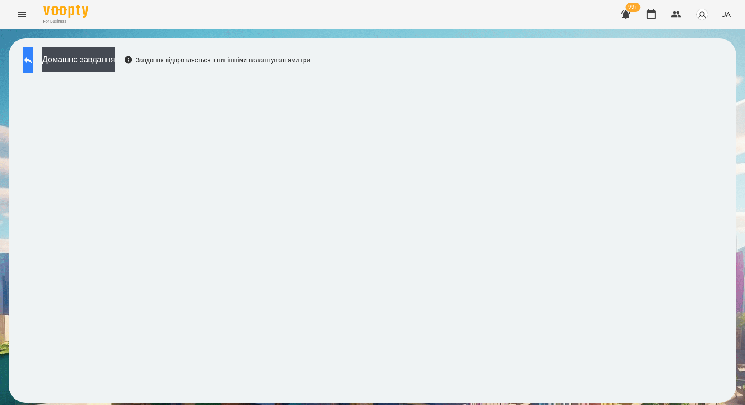
click at [29, 61] on button at bounding box center [28, 59] width 11 height 25
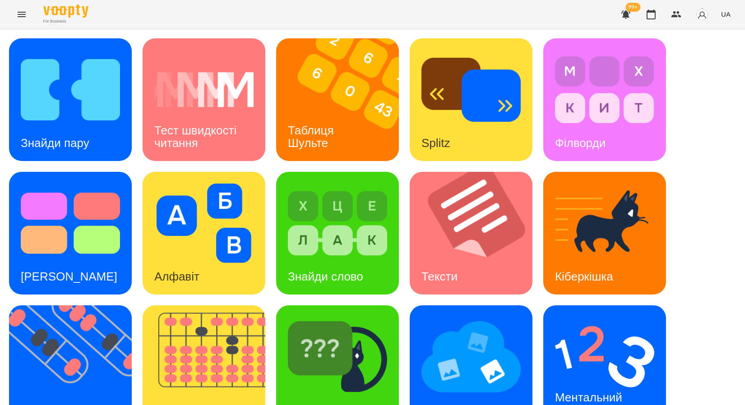
scroll to position [166, 0]
click at [465, 317] on img at bounding box center [470, 356] width 99 height 79
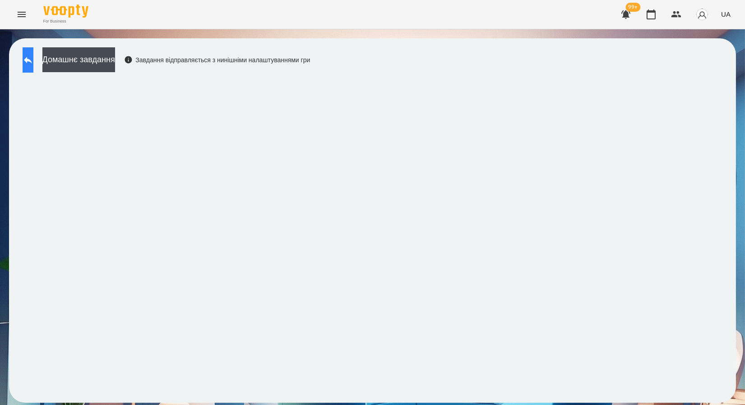
click at [27, 64] on button at bounding box center [28, 59] width 11 height 25
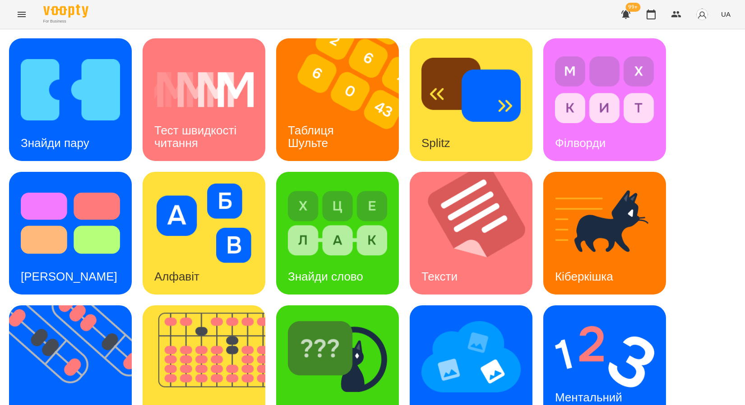
scroll to position [166, 0]
click at [594, 317] on img at bounding box center [604, 356] width 99 height 79
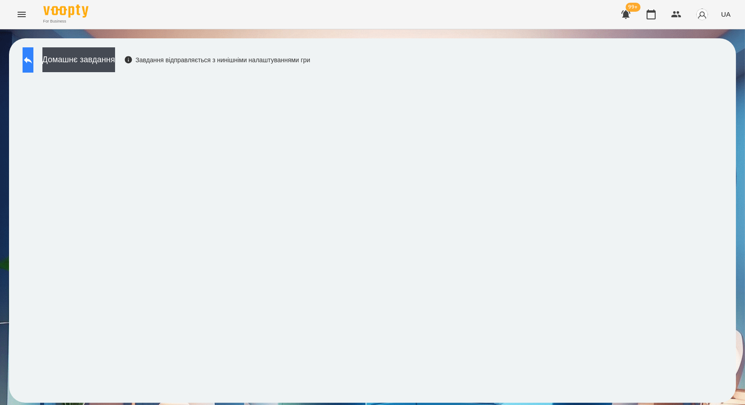
click at [28, 59] on button at bounding box center [28, 59] width 11 height 25
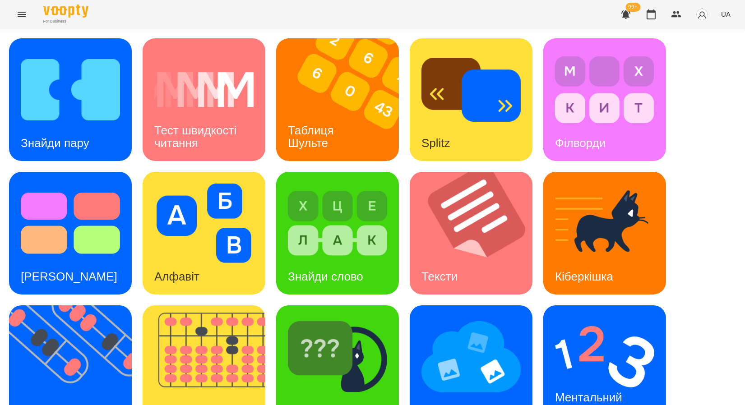
scroll to position [166, 0]
click at [366, 305] on div "Знайди Кіберкішку" at bounding box center [337, 366] width 123 height 123
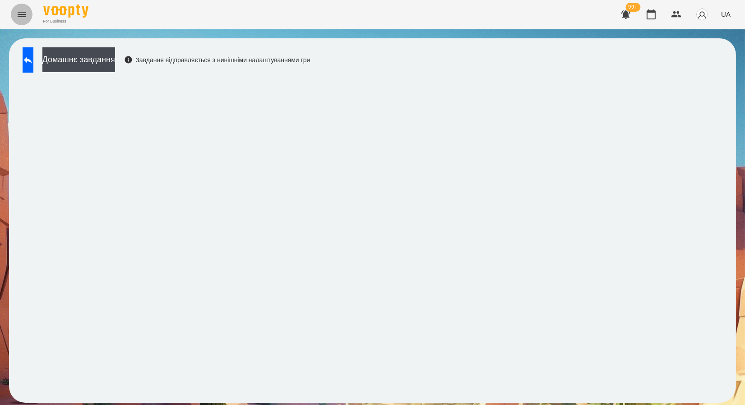
click at [26, 14] on icon "Menu" at bounding box center [21, 14] width 11 height 11
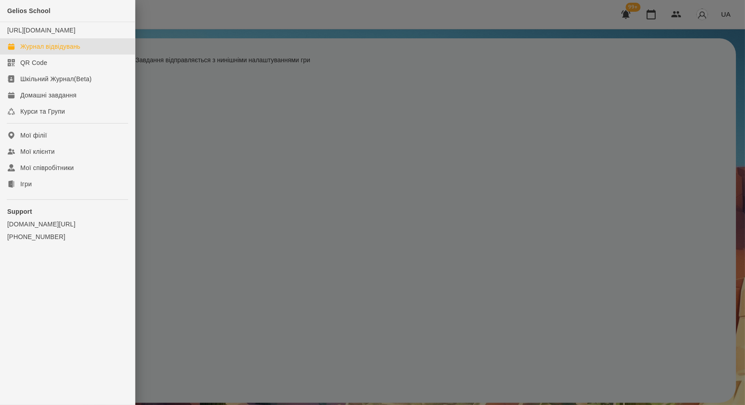
click at [42, 51] on div "Журнал відвідувань" at bounding box center [50, 46] width 60 height 9
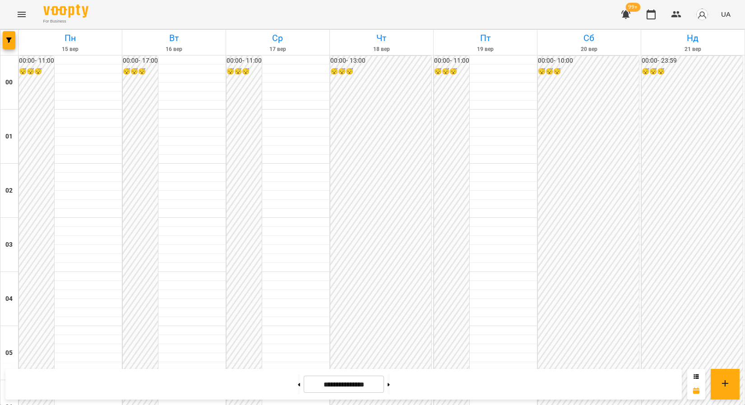
scroll to position [990, 0]
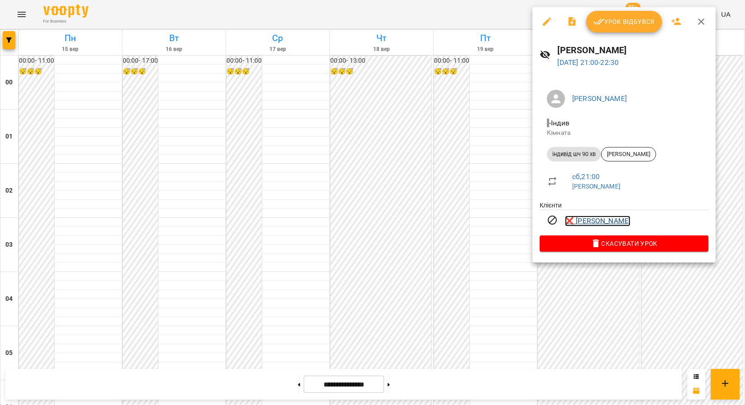
click at [593, 222] on link "❌ [PERSON_NAME]" at bounding box center [597, 221] width 65 height 11
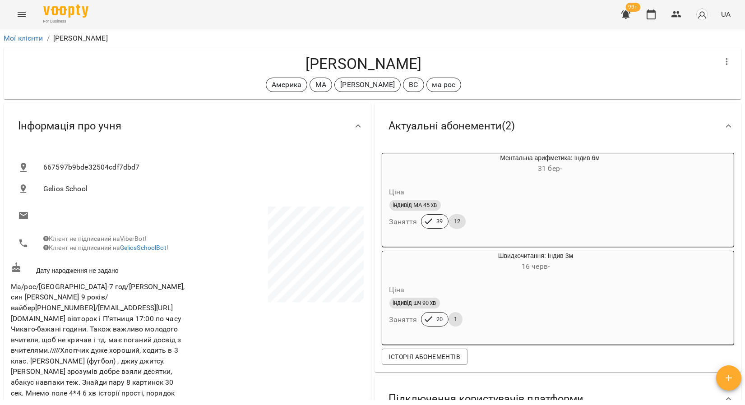
click at [21, 14] on icon "Menu" at bounding box center [22, 14] width 8 height 5
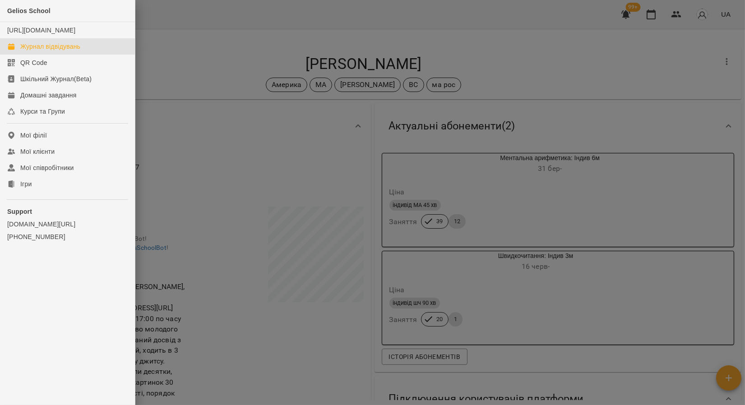
click at [40, 51] on div "Журнал відвідувань" at bounding box center [50, 46] width 60 height 9
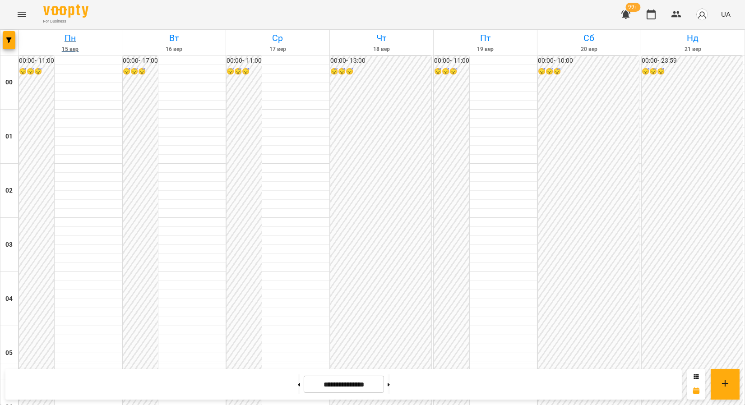
scroll to position [651, 0]
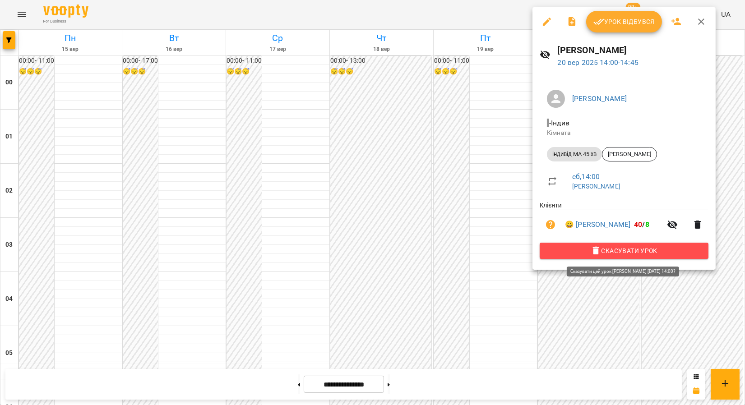
click at [644, 249] on span "Скасувати Урок" at bounding box center [624, 250] width 154 height 11
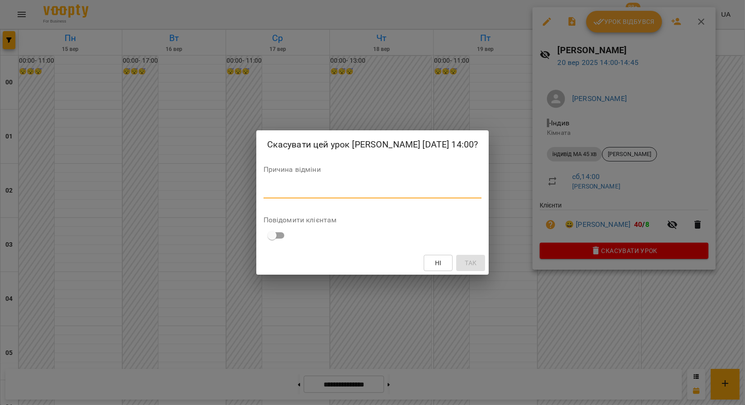
click at [283, 190] on textarea at bounding box center [372, 191] width 218 height 9
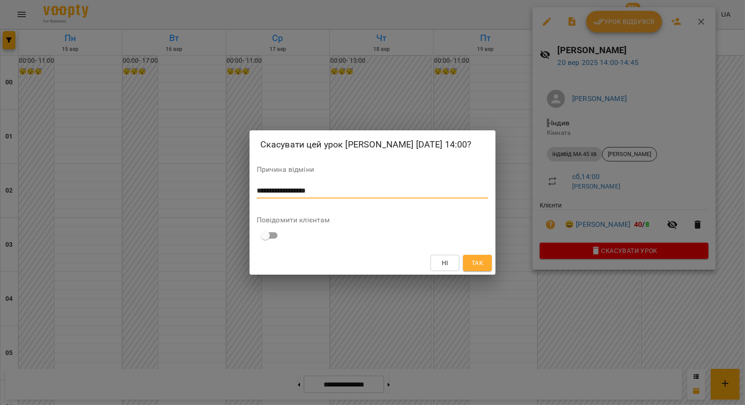
type textarea "**********"
click at [481, 258] on span "Так" at bounding box center [477, 263] width 12 height 11
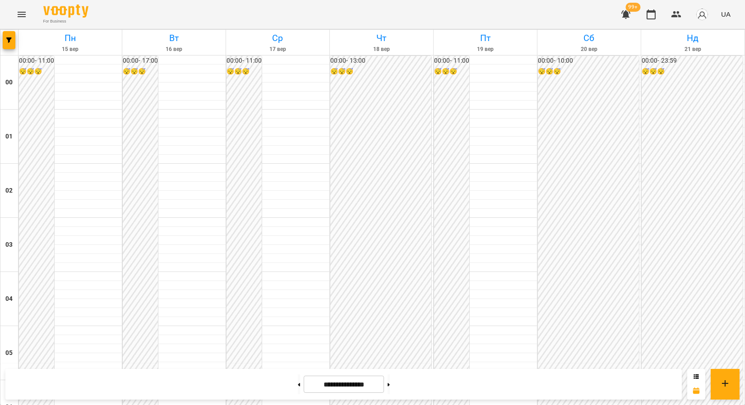
scroll to position [990, 0]
